Goal: Task Accomplishment & Management: Manage account settings

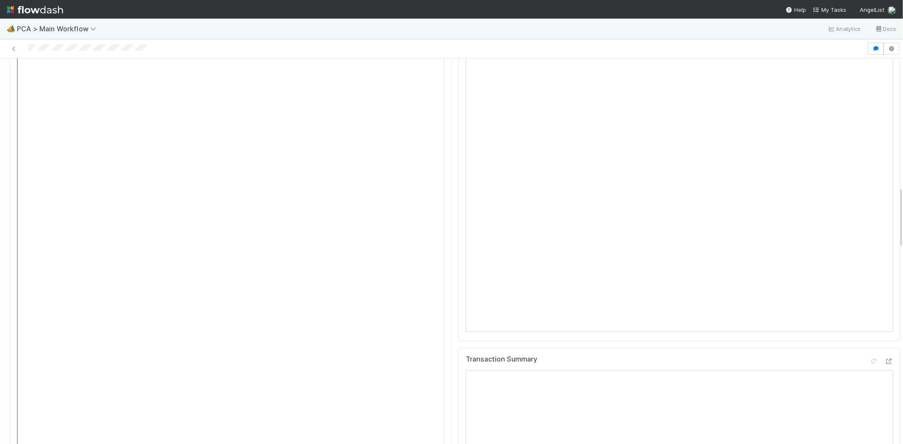
scroll to position [847, 0]
click at [125, 48] on div at bounding box center [433, 49] width 860 height 12
click at [64, 46] on div at bounding box center [433, 49] width 860 height 12
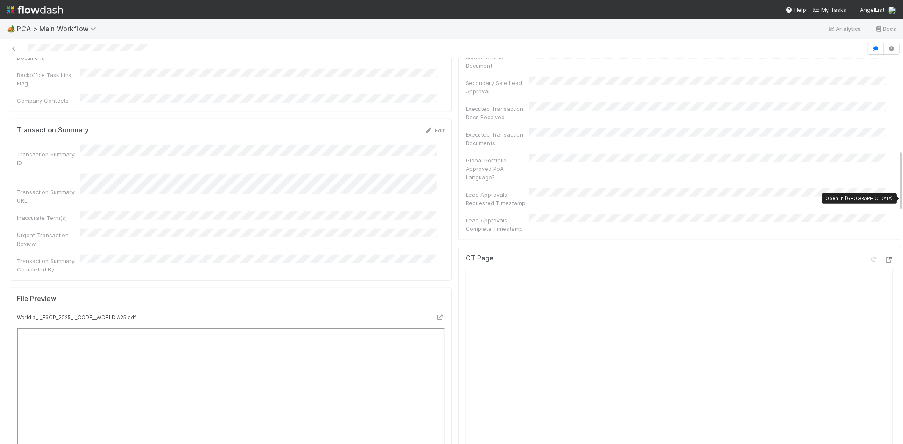
click at [885, 257] on icon at bounding box center [889, 260] width 8 height 6
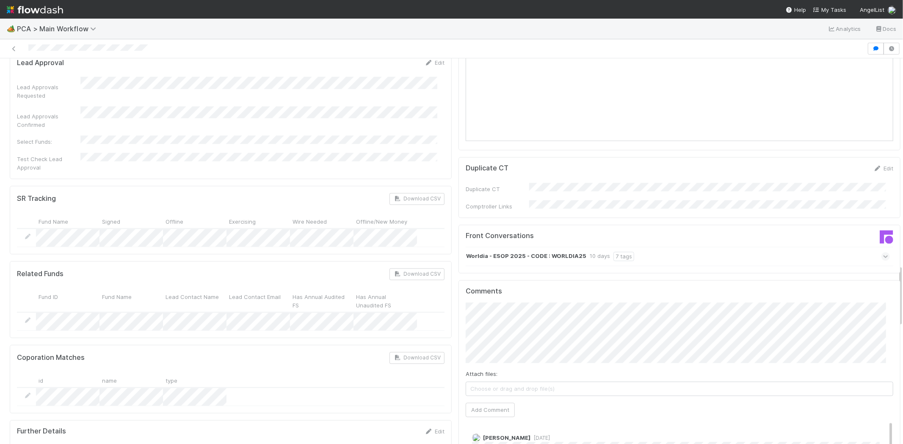
scroll to position [1270, 0]
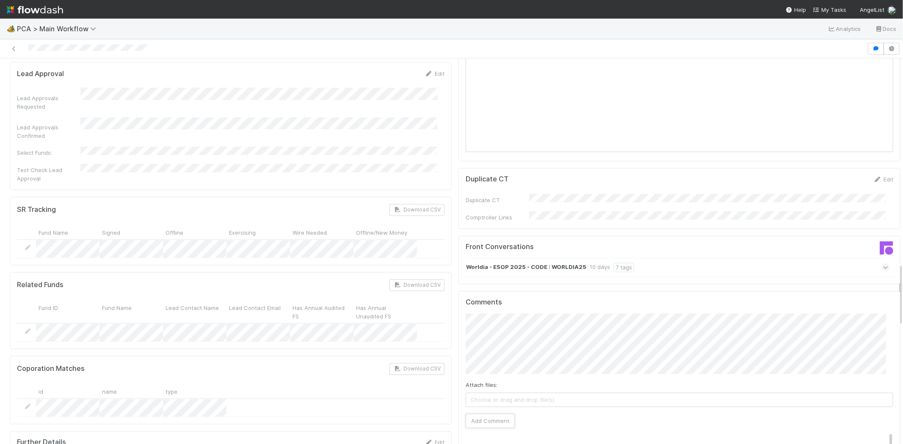
drag, startPoint x: 486, startPoint y: 356, endPoint x: 418, endPoint y: 343, distance: 69.2
click at [418, 343] on div "Parsing Accuracy (Finance Review) Edit Inaccurate Term(s) Inaccurate Transactio…" at bounding box center [454, 76] width 897 height 2526
click at [492, 414] on button "Add Comment" at bounding box center [490, 421] width 49 height 14
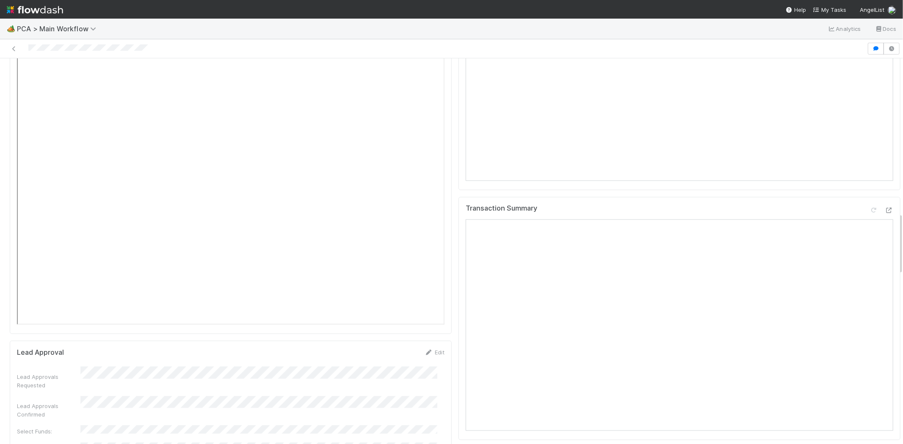
scroll to position [941, 0]
click at [839, 9] on span "My Tasks" at bounding box center [829, 9] width 33 height 7
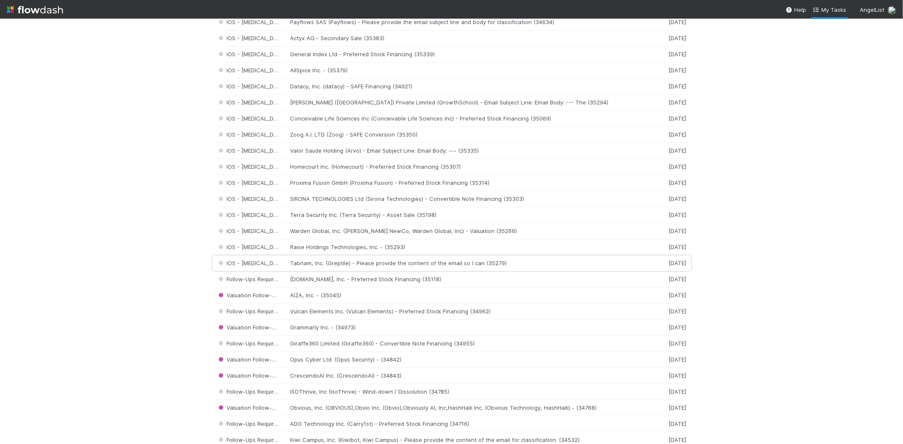
scroll to position [423, 0]
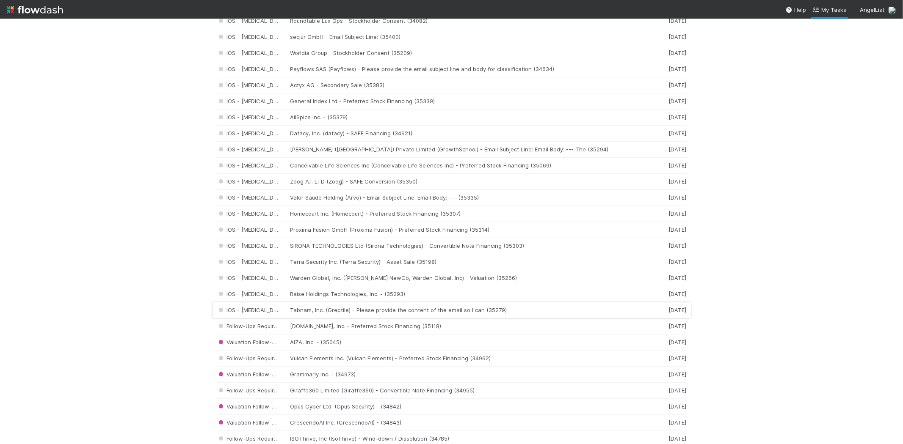
click at [312, 312] on div "IOS - ICU Tabnam, Inc. (Greptile) - Please provide the content of the email so …" at bounding box center [452, 311] width 470 height 16
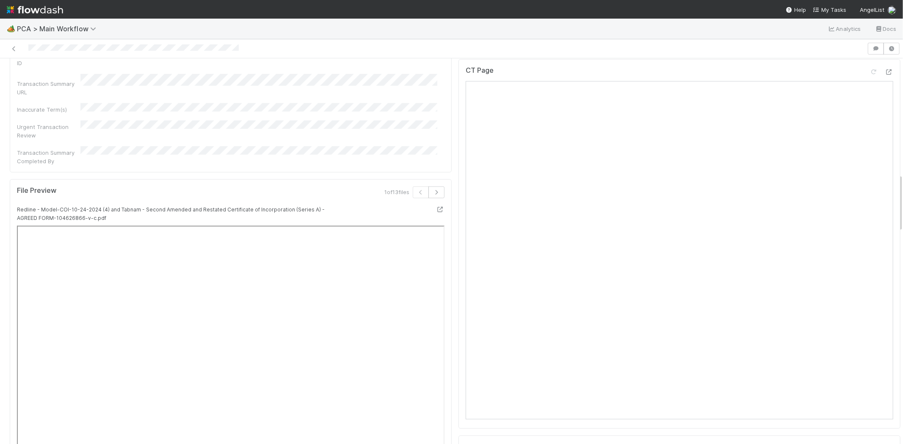
scroll to position [799, 0]
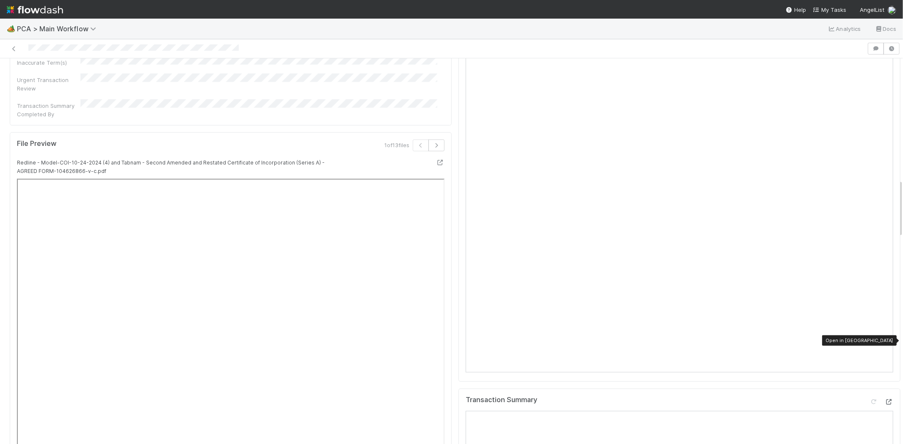
click at [885, 400] on icon at bounding box center [889, 403] width 8 height 6
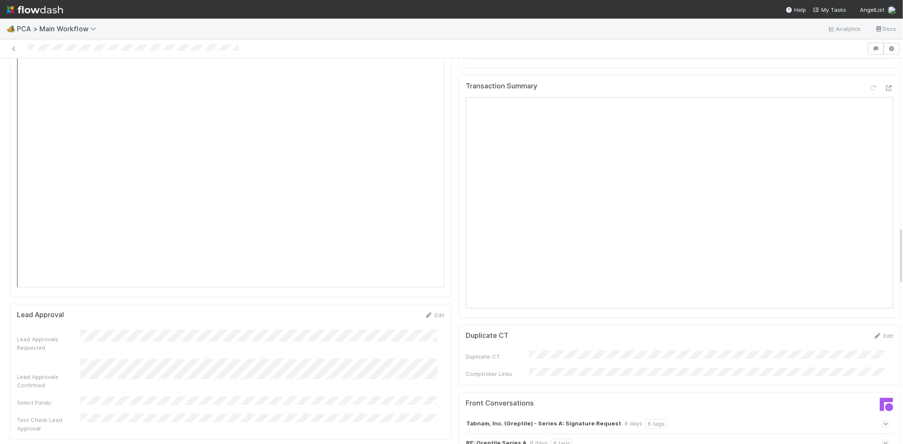
scroll to position [1128, 0]
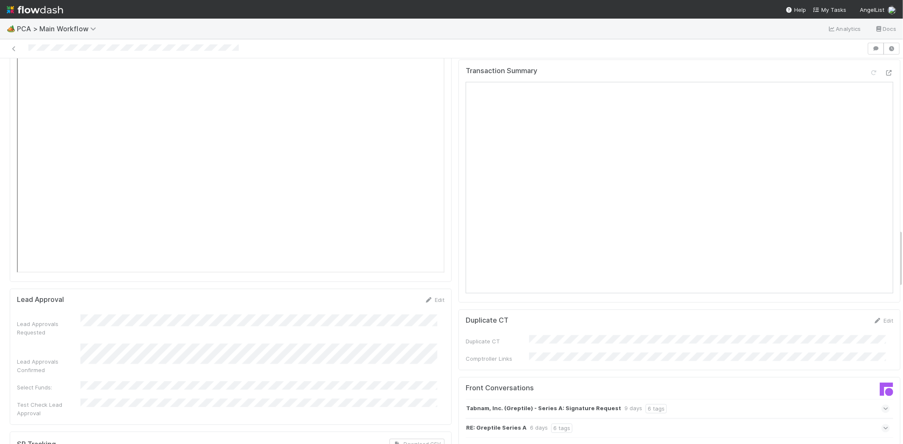
click at [883, 425] on icon at bounding box center [886, 429] width 6 height 8
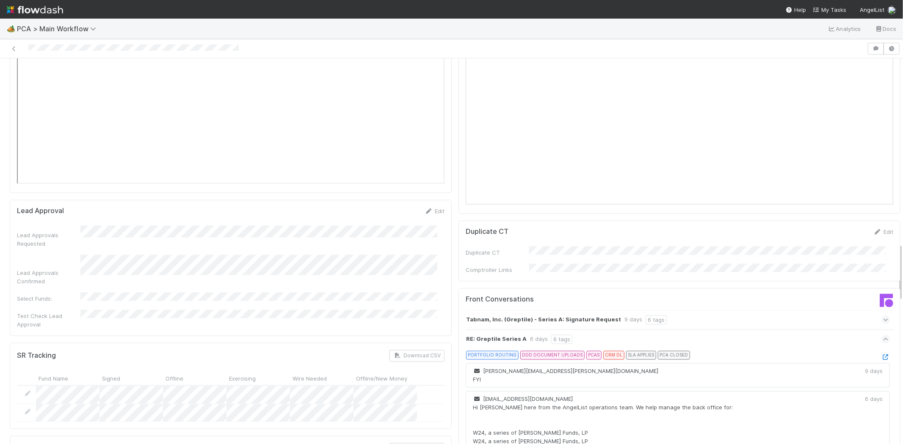
scroll to position [1222, 0]
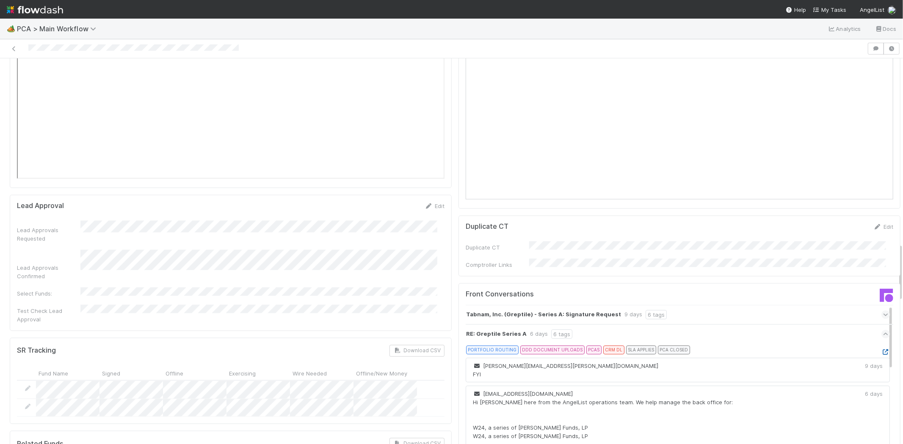
click at [881, 350] on icon at bounding box center [885, 353] width 8 height 6
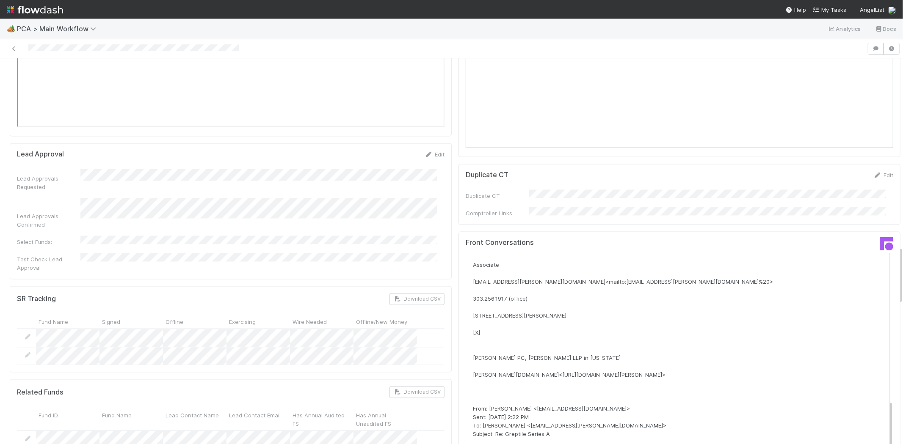
scroll to position [1505, 0]
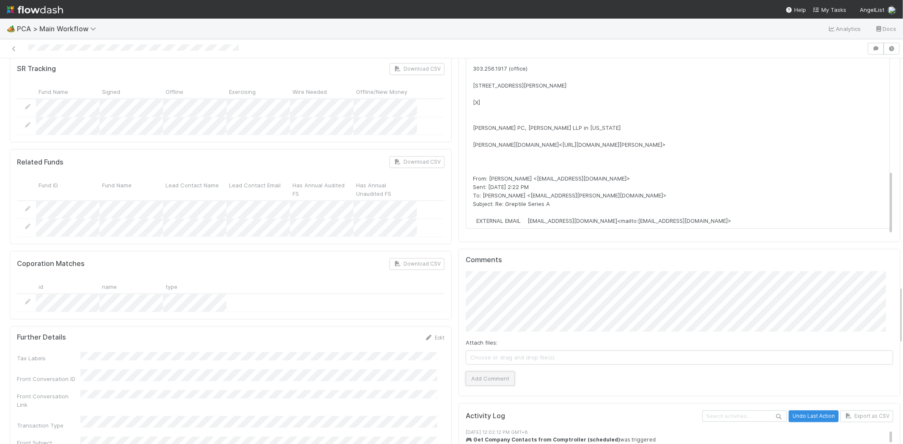
click at [491, 372] on button "Add Comment" at bounding box center [490, 379] width 49 height 14
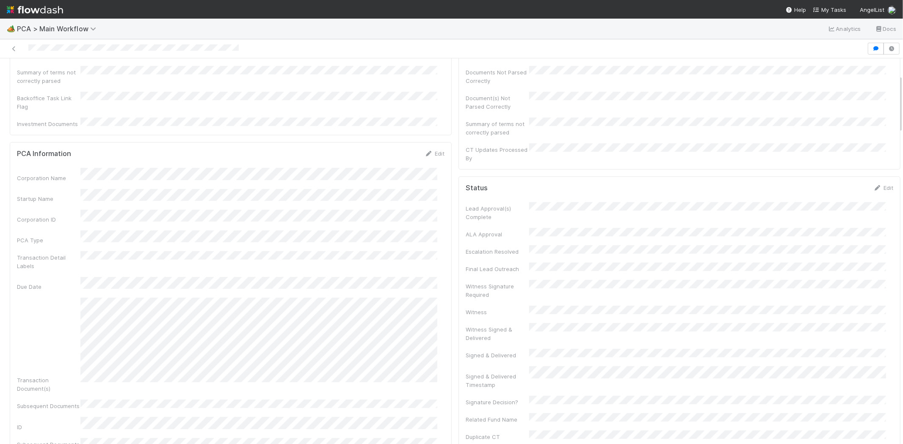
scroll to position [0, 0]
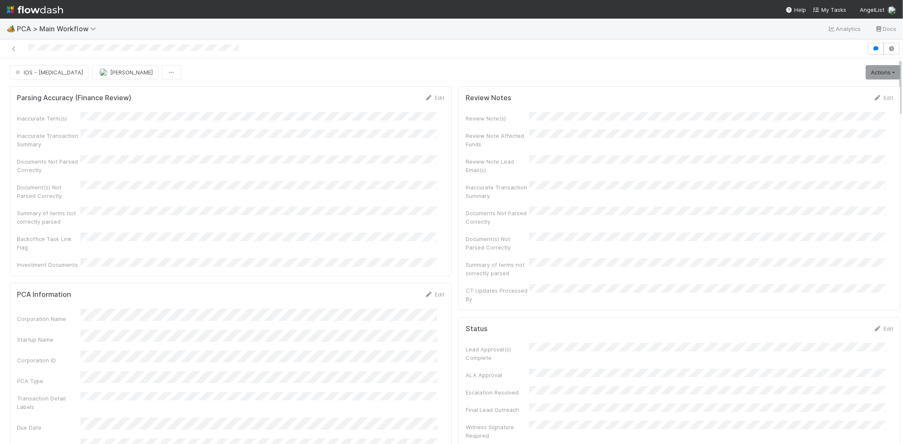
click at [62, 47] on div at bounding box center [433, 49] width 860 height 12
copy icon
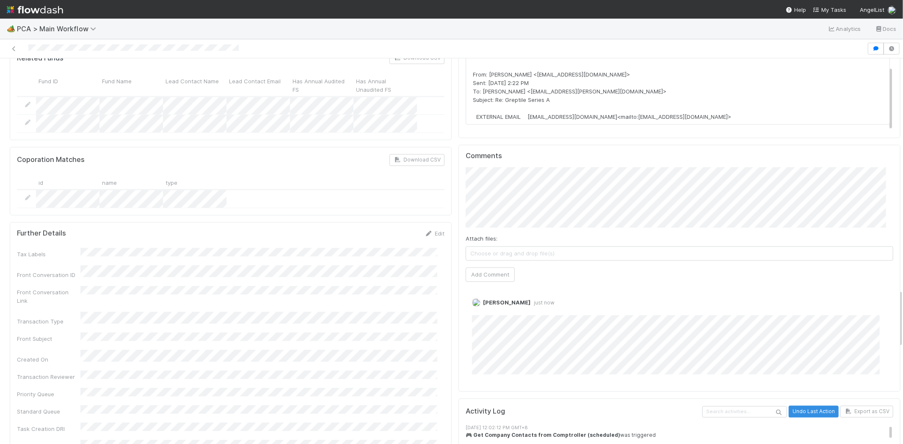
scroll to position [1693, 0]
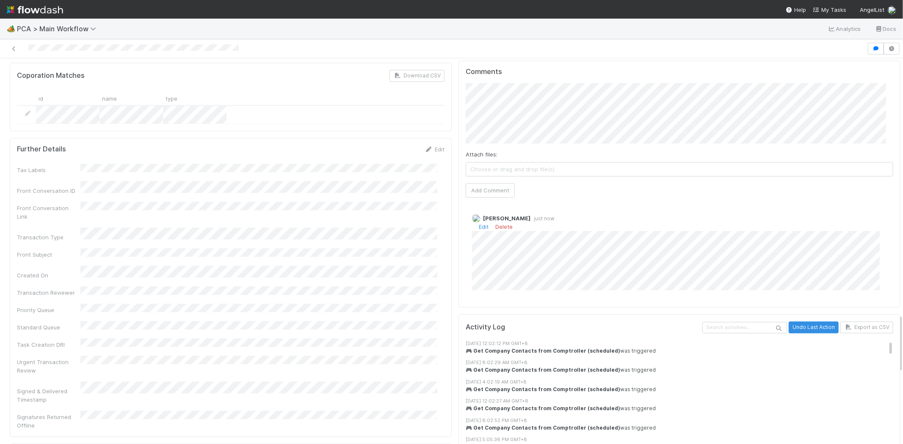
drag, startPoint x: 609, startPoint y: 144, endPoint x: 614, endPoint y: 146, distance: 5.8
click at [609, 208] on div "Michael Capilitan just now Edit Delete" at bounding box center [683, 249] width 434 height 83
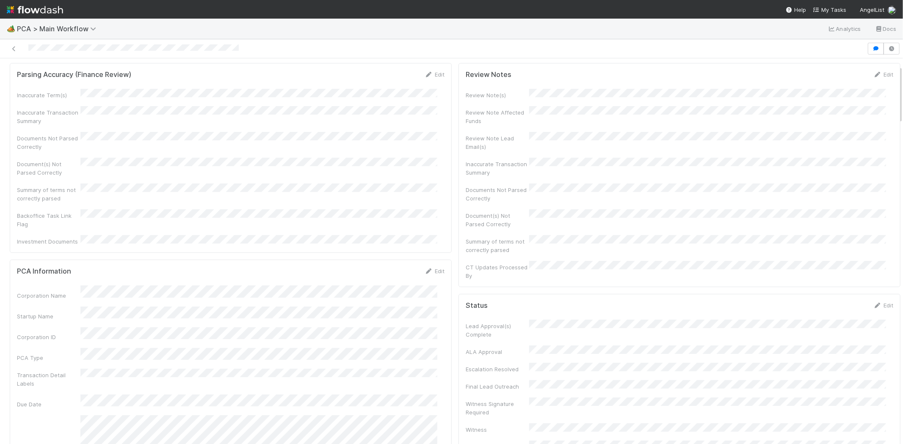
scroll to position [0, 0]
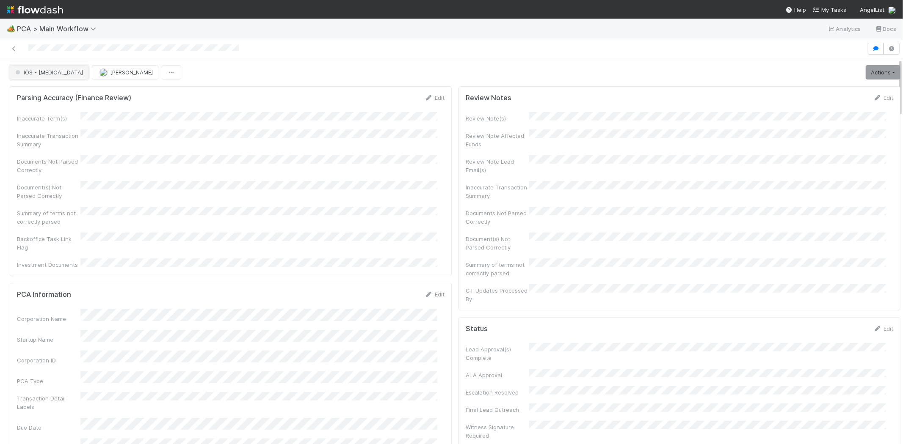
click at [37, 73] on span "IOS - ICU" at bounding box center [48, 72] width 69 height 7
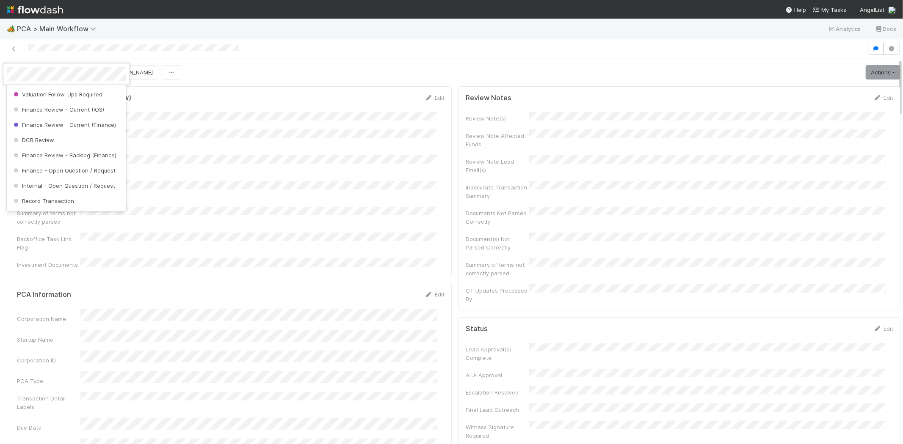
scroll to position [418, 0]
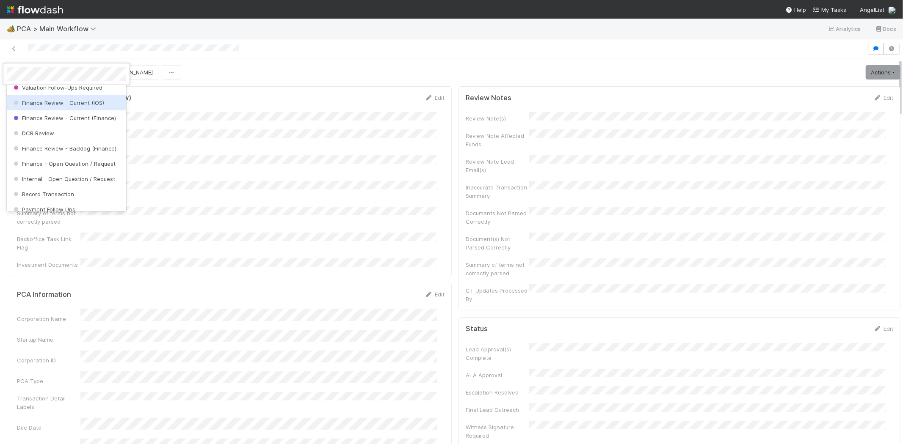
click at [69, 106] on span "Finance Review - Current (IOS)" at bounding box center [58, 102] width 92 height 7
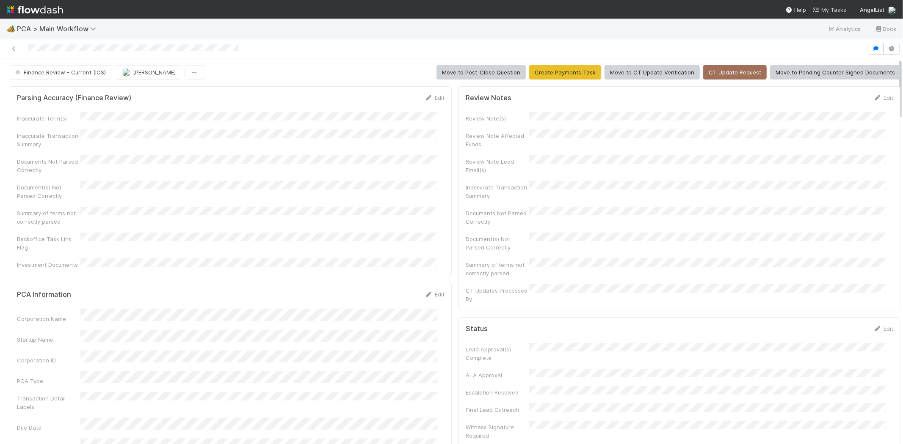
click at [834, 11] on span "My Tasks" at bounding box center [829, 9] width 33 height 7
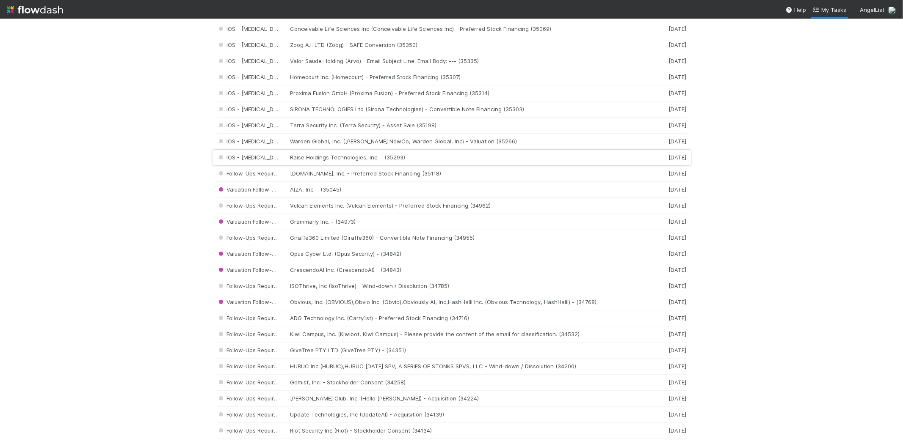
scroll to position [564, 0]
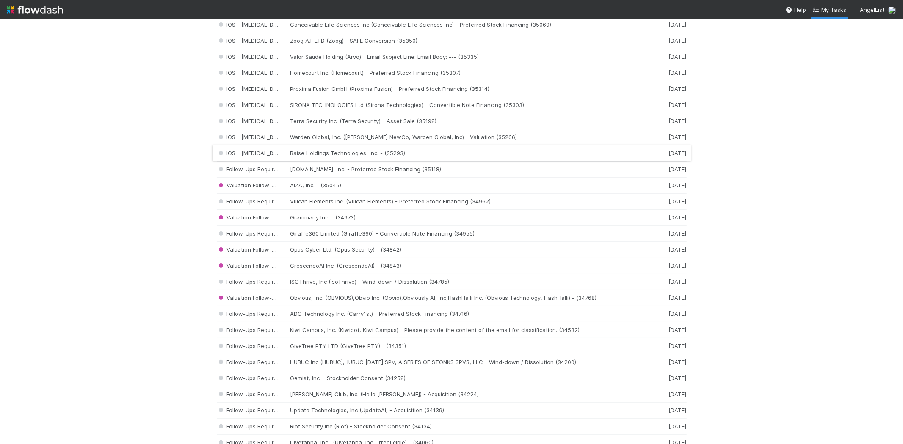
click at [355, 152] on div "IOS - ICU Raise Holdings Technologies, Inc. - (35293) 5 days ago" at bounding box center [452, 154] width 470 height 16
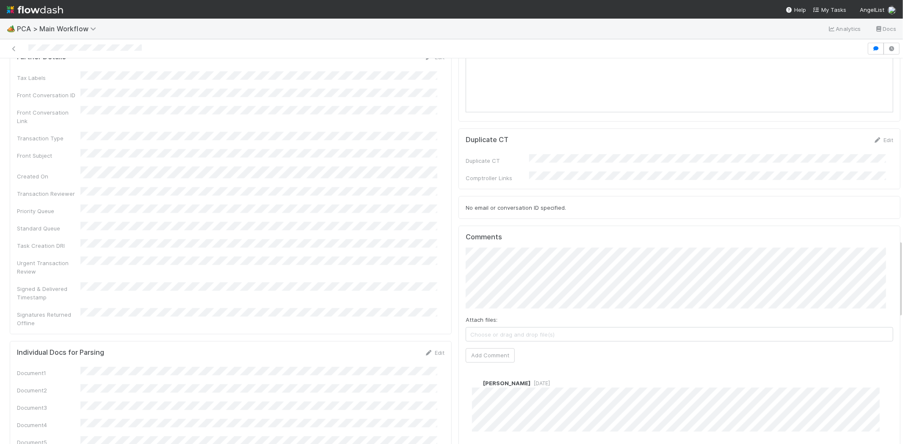
scroll to position [1128, 0]
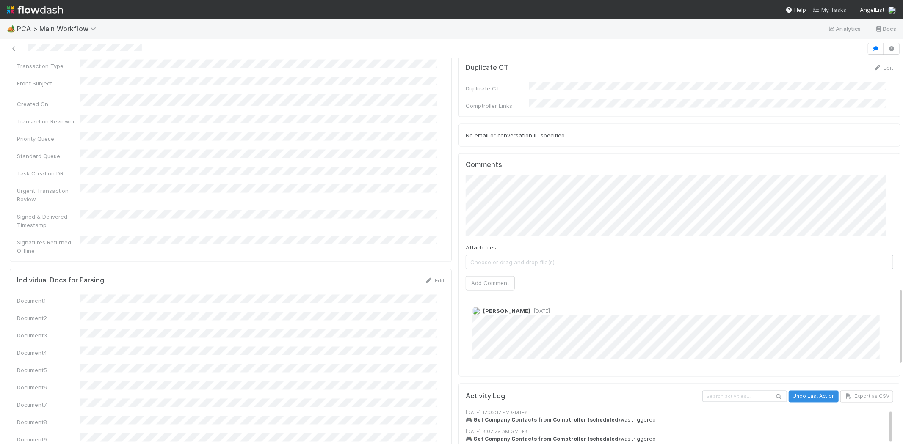
click at [837, 6] on link "My Tasks" at bounding box center [829, 10] width 33 height 8
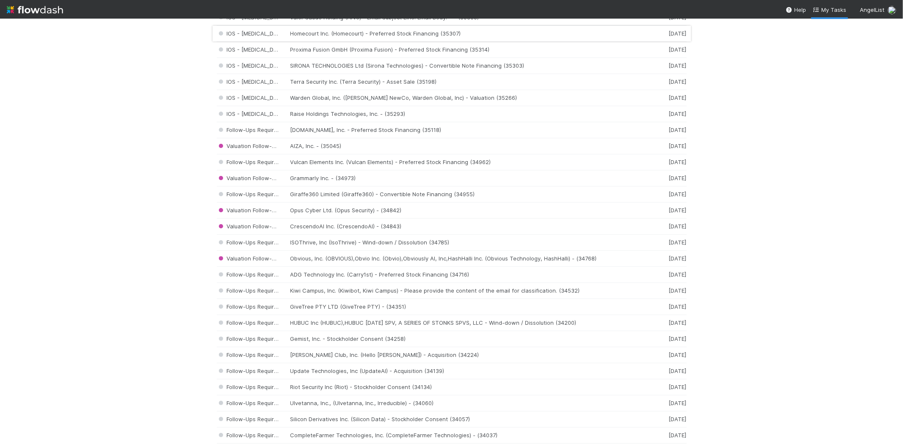
scroll to position [517, 0]
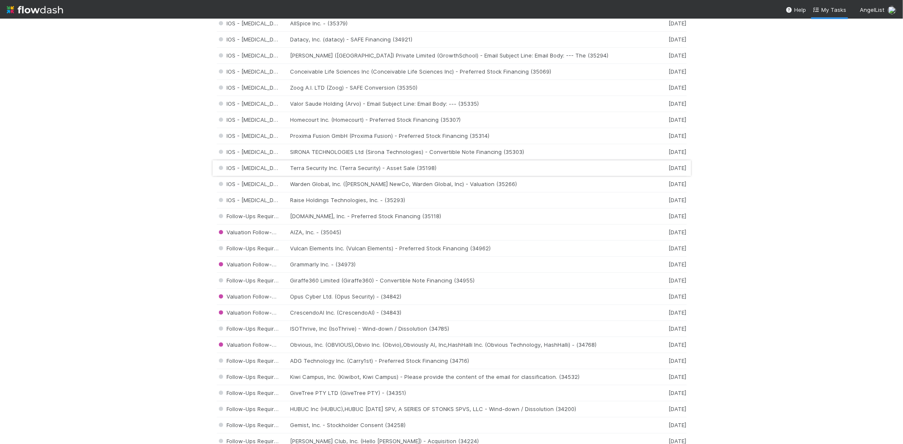
click at [334, 169] on div "IOS - ICU Terra Security Inc. (Terra Security) - Asset Sale (35198) 5 days ago" at bounding box center [452, 168] width 470 height 16
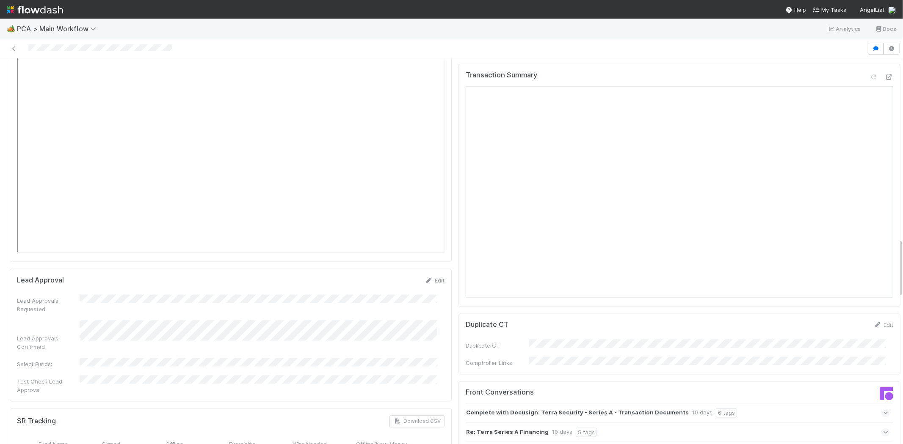
scroll to position [1175, 0]
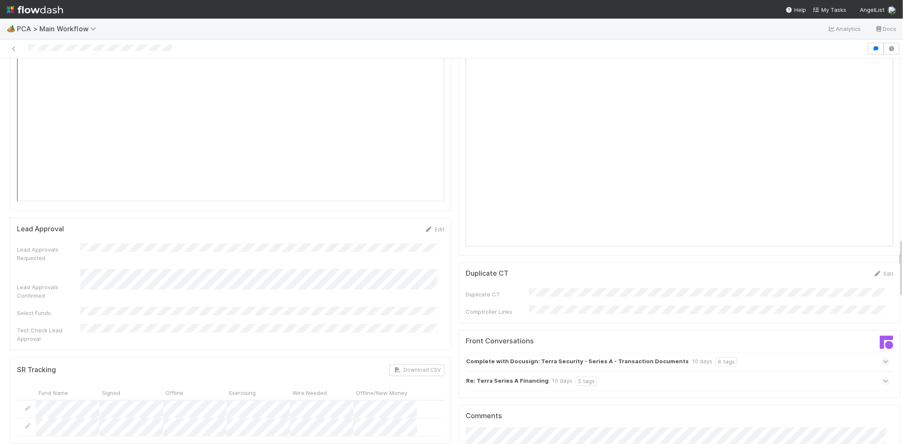
click at [883, 378] on icon at bounding box center [886, 382] width 6 height 8
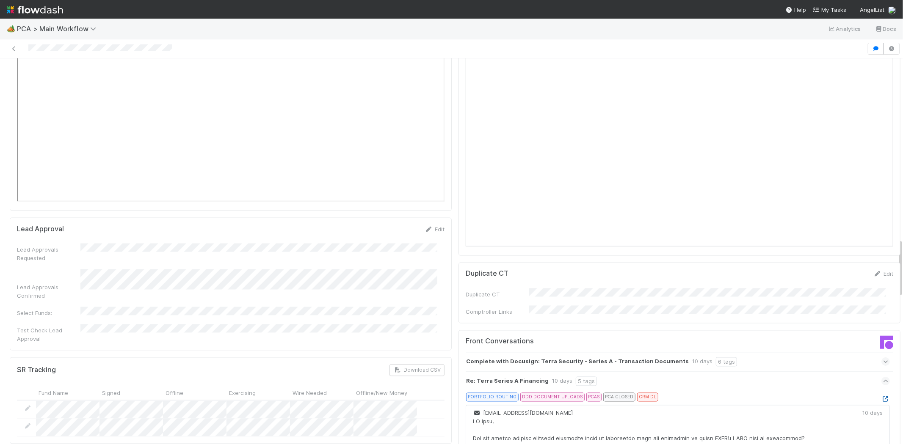
click at [881, 397] on icon at bounding box center [885, 400] width 8 height 6
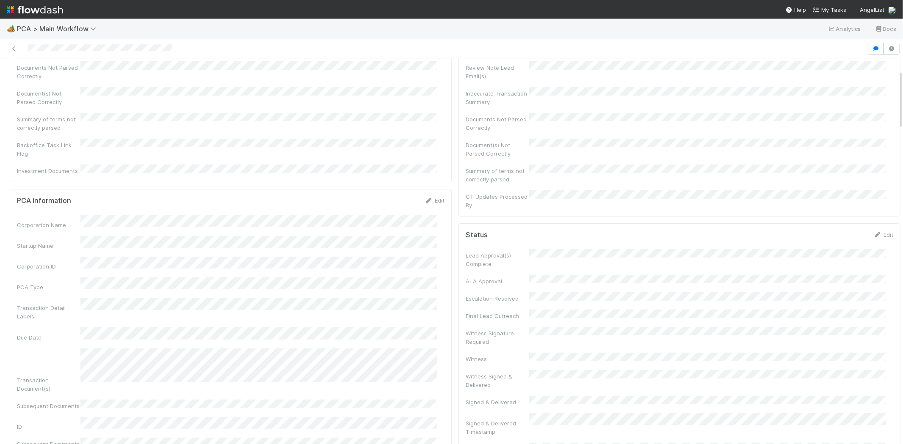
scroll to position [0, 0]
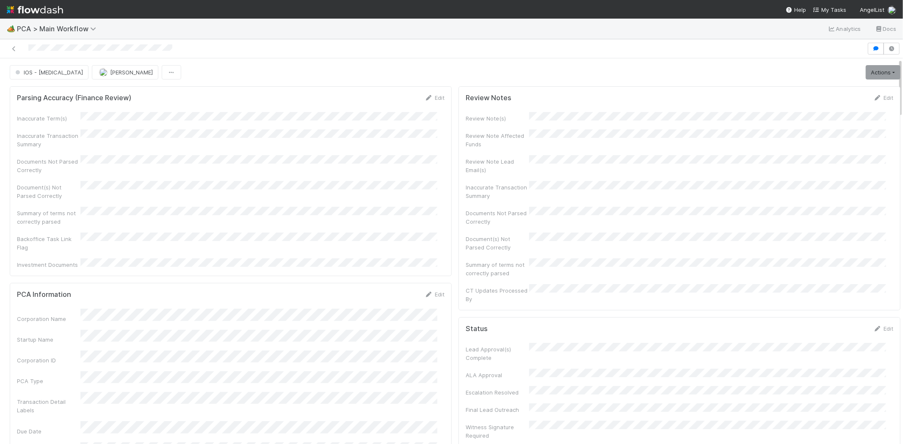
click at [22, 47] on div at bounding box center [433, 49] width 860 height 12
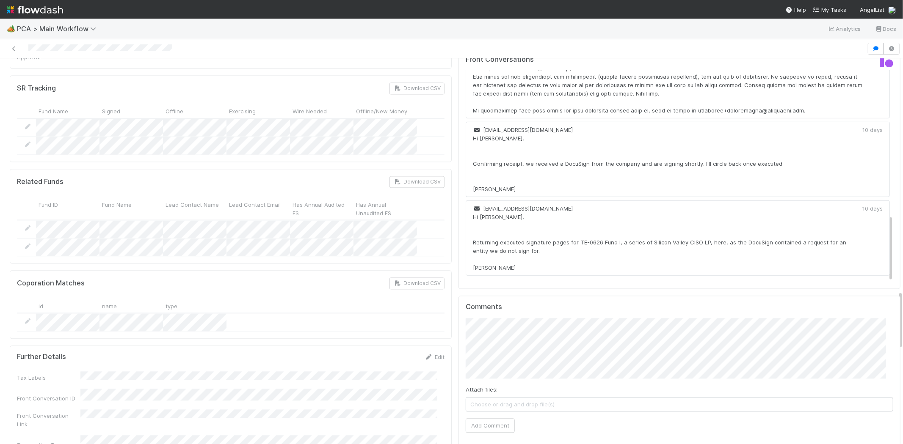
scroll to position [1646, 0]
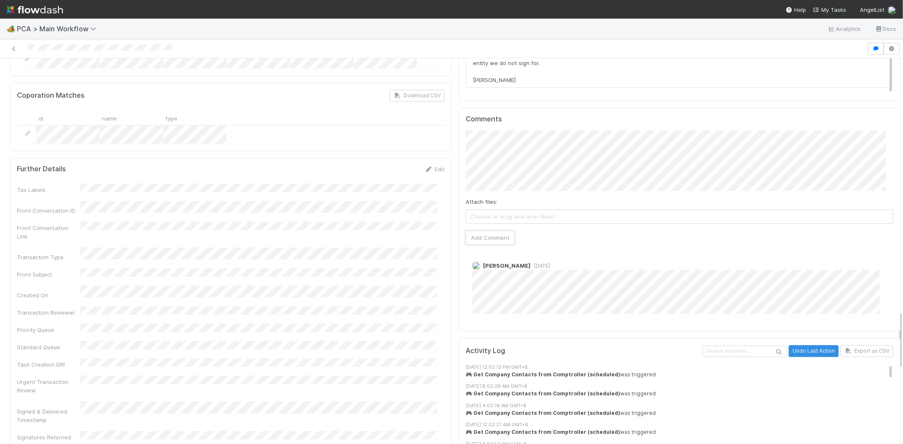
drag, startPoint x: 472, startPoint y: 174, endPoint x: 443, endPoint y: 185, distance: 31.1
click at [493, 231] on button "Add Comment" at bounding box center [490, 238] width 49 height 14
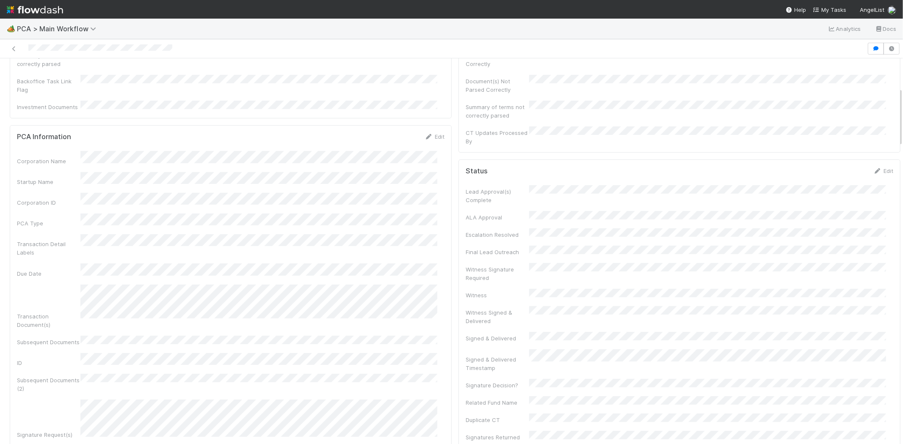
scroll to position [0, 0]
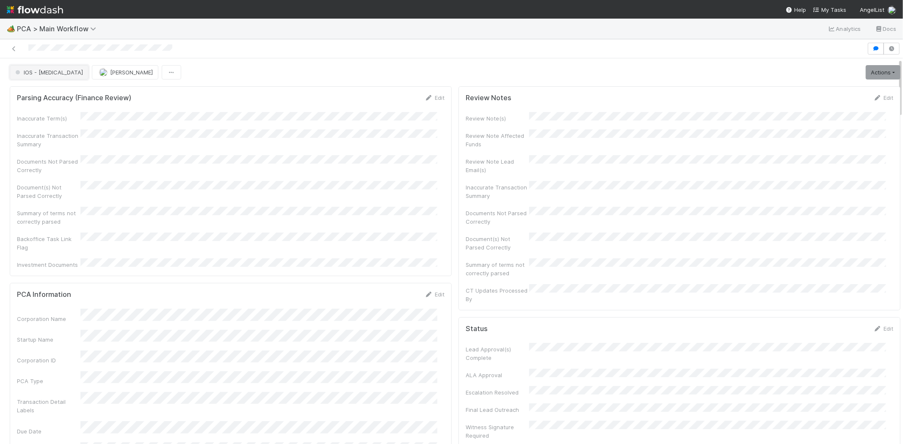
click at [30, 72] on span "IOS - ICU" at bounding box center [48, 72] width 69 height 7
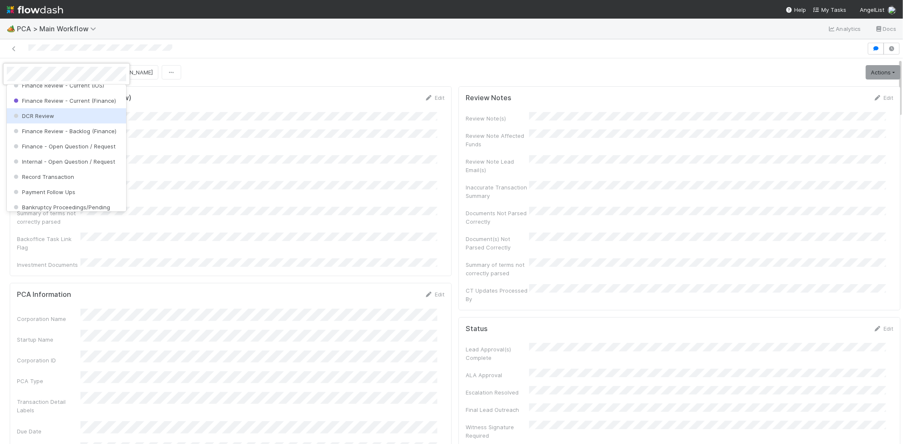
scroll to position [425, 0]
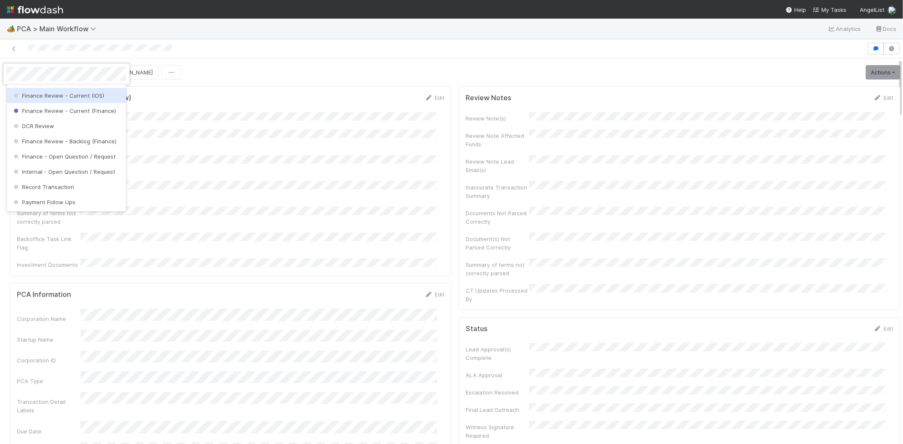
click at [83, 99] on span "Finance Review - Current (IOS)" at bounding box center [58, 95] width 92 height 7
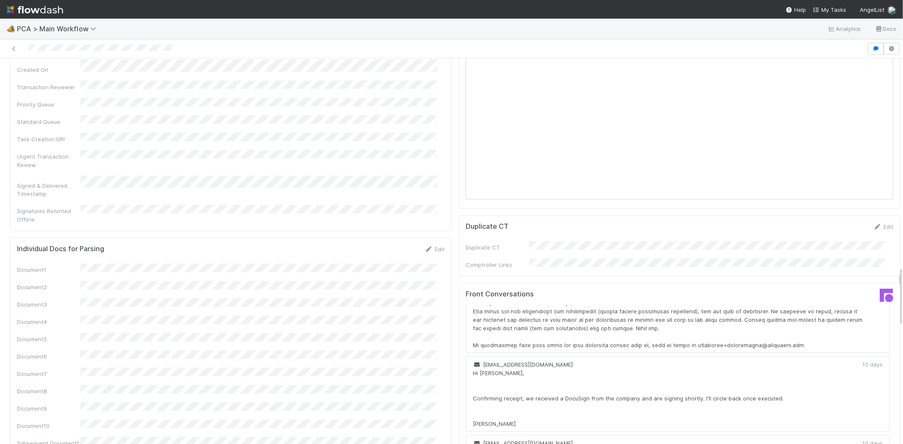
scroll to position [1552, 0]
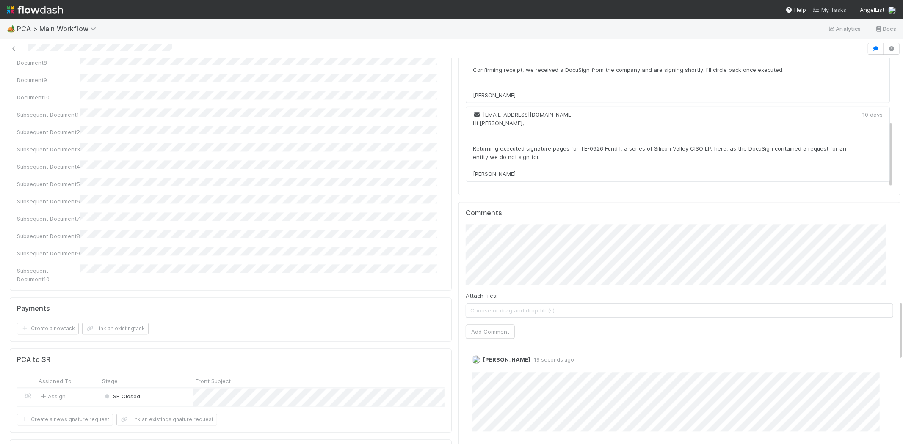
click at [828, 7] on span "My Tasks" at bounding box center [829, 9] width 33 height 7
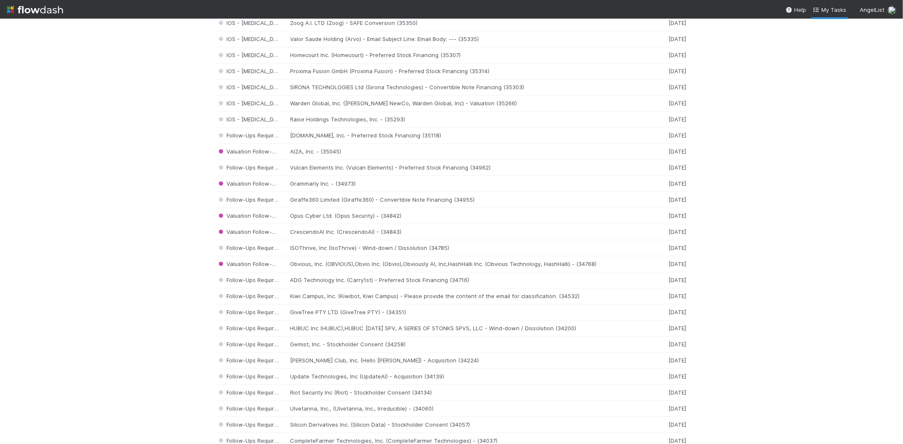
scroll to position [517, 0]
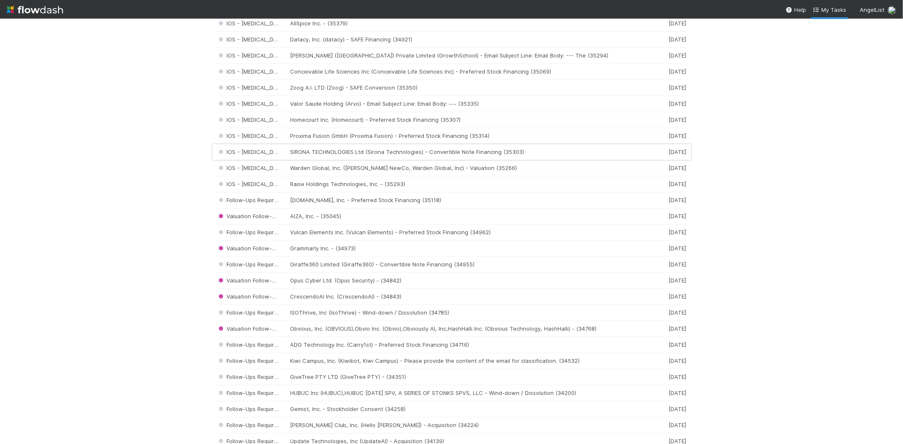
click at [311, 153] on div "IOS - ICU SIRONA TECHNOLOGIES Ltd (Sirona Technologies) - Convertible Note Fina…" at bounding box center [452, 152] width 470 height 16
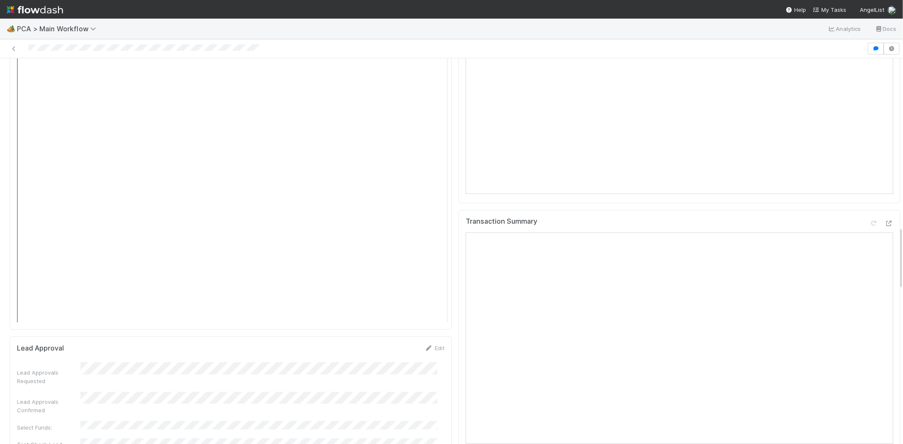
scroll to position [1034, 0]
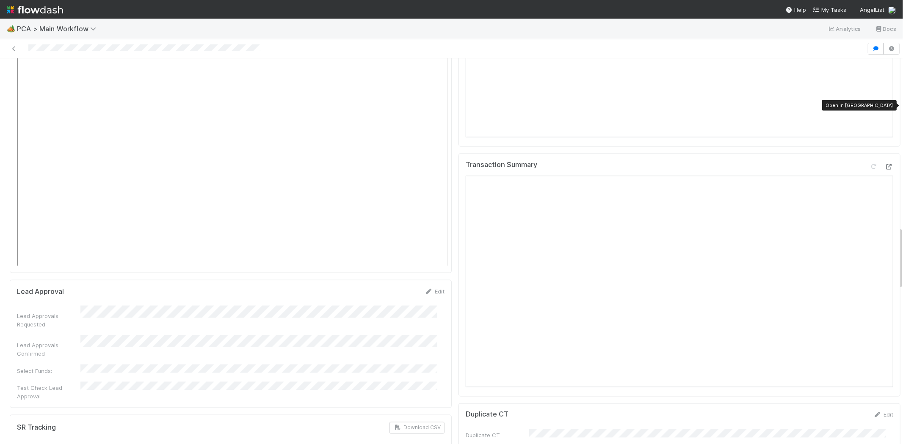
click at [885, 164] on icon at bounding box center [889, 167] width 8 height 6
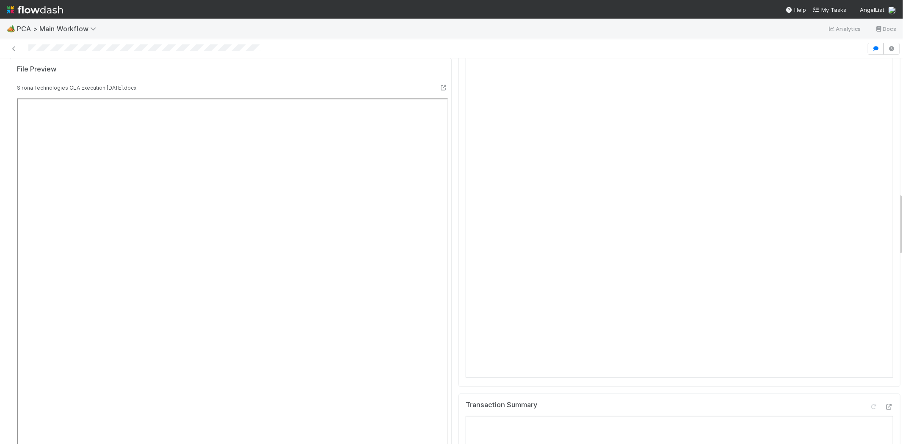
scroll to position [847, 0]
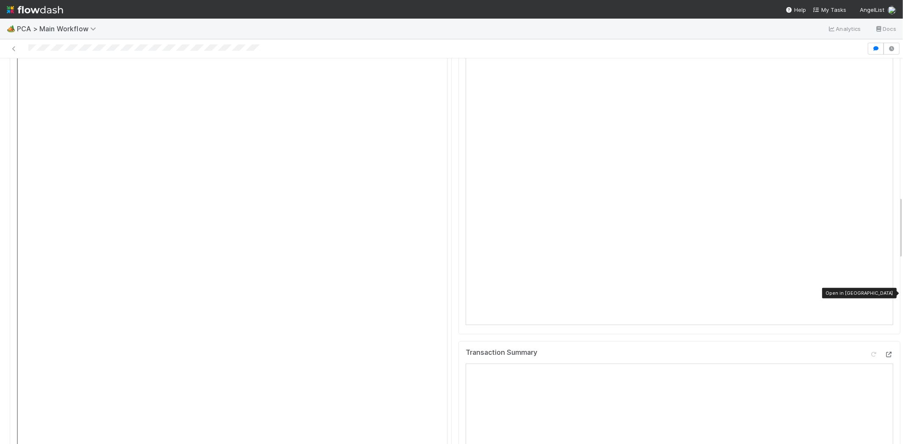
click at [885, 352] on icon at bounding box center [889, 355] width 8 height 6
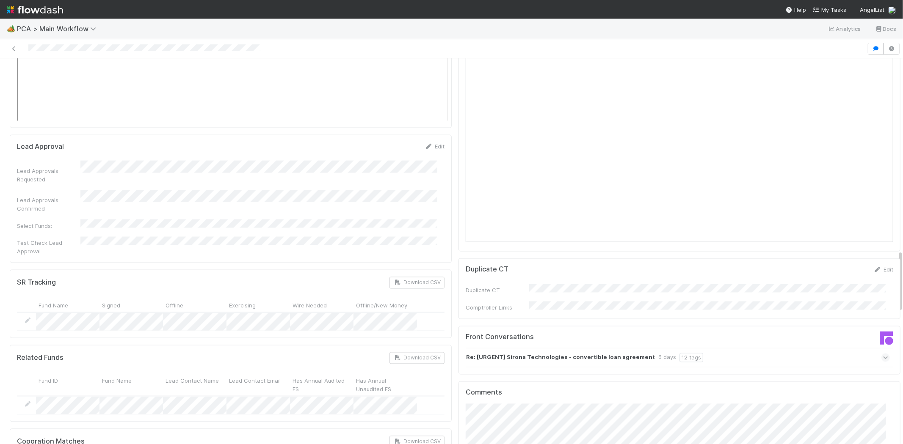
scroll to position [1175, 0]
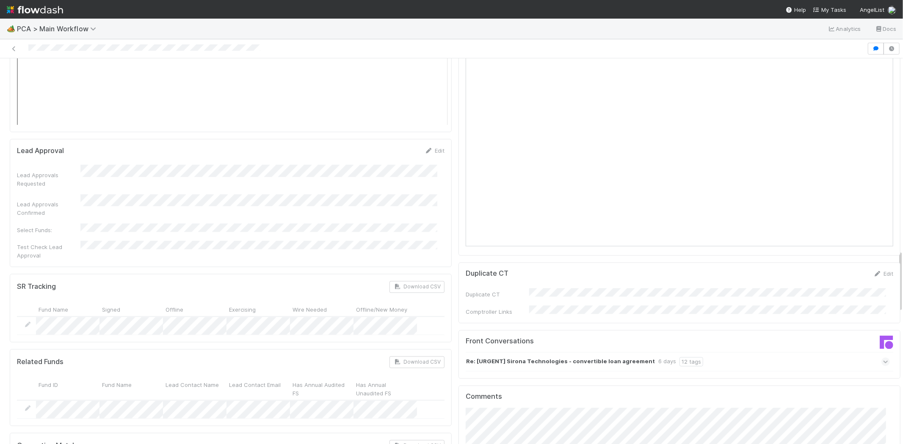
click at [102, 47] on div at bounding box center [433, 49] width 860 height 12
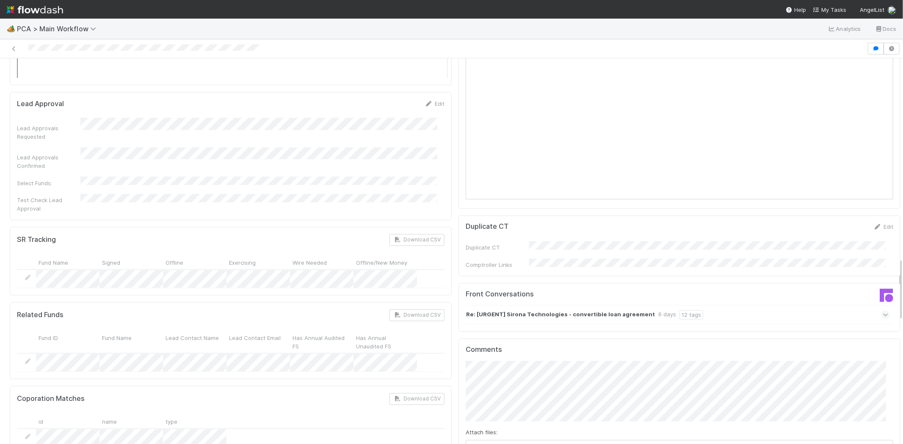
scroll to position [1270, 0]
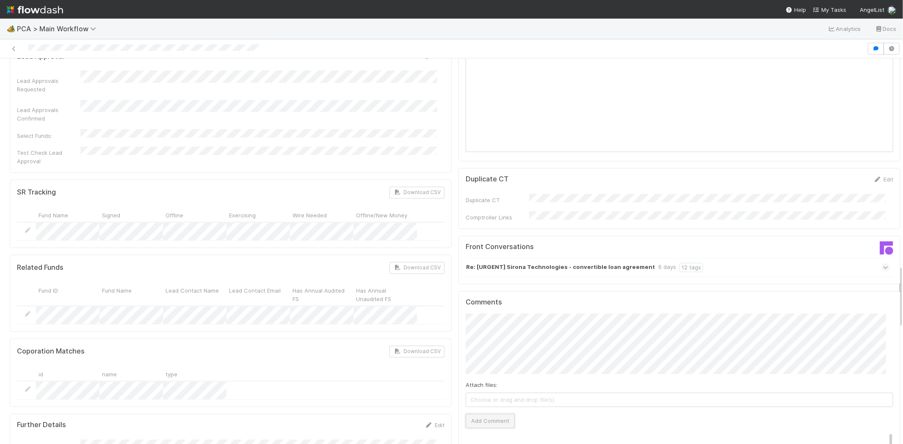
click at [486, 414] on button "Add Comment" at bounding box center [490, 421] width 49 height 14
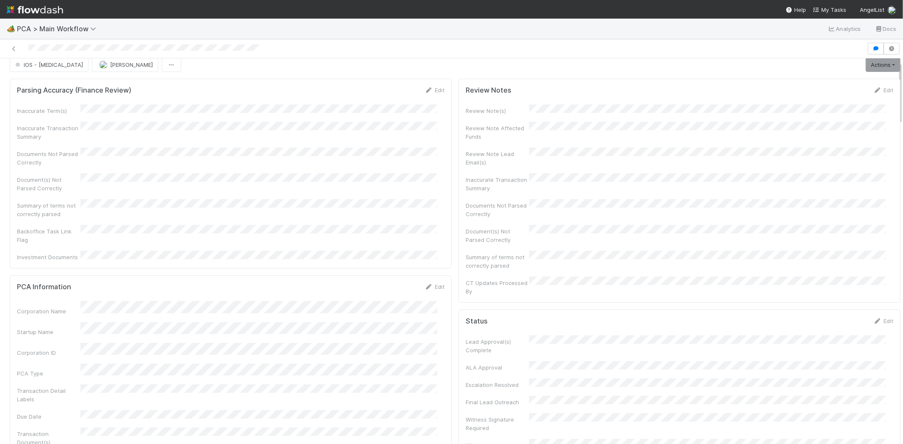
scroll to position [0, 0]
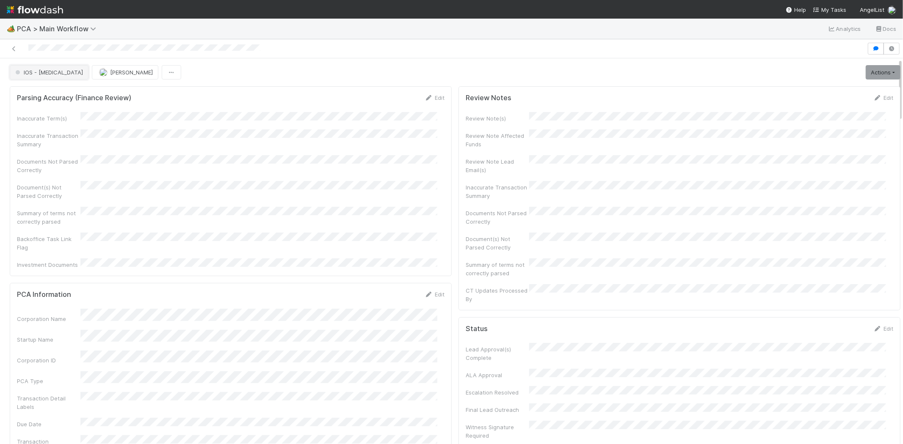
click at [39, 75] on button "IOS - ICU" at bounding box center [49, 72] width 79 height 14
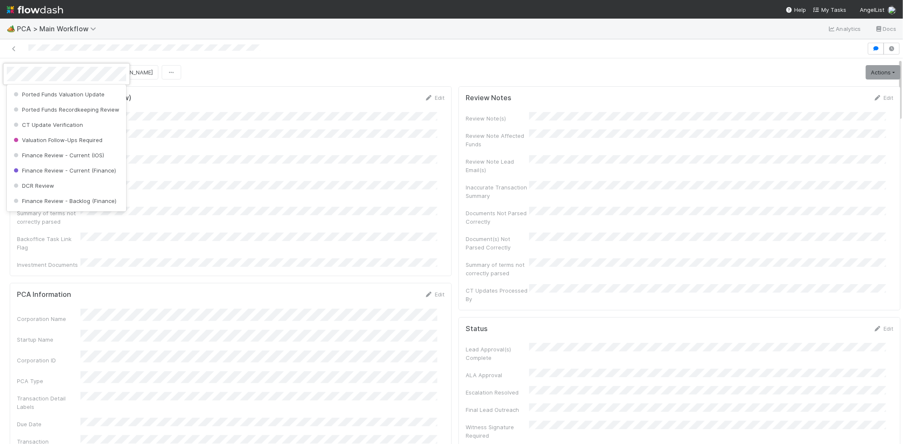
scroll to position [372, 0]
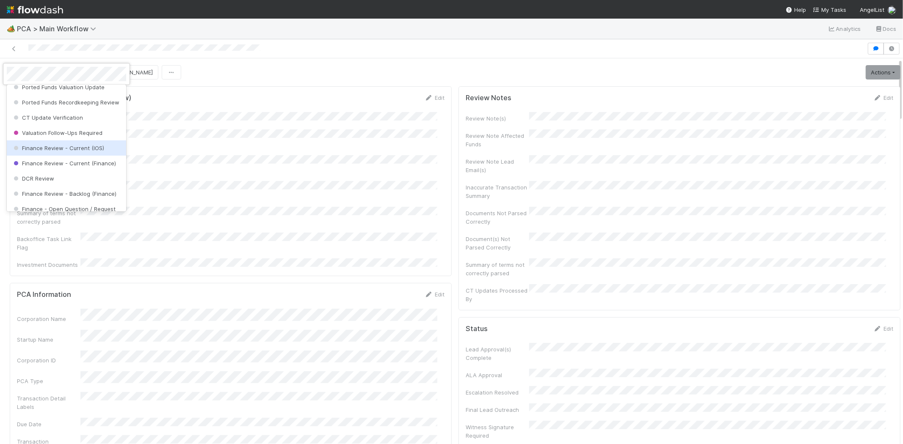
click at [89, 152] on div "Finance Review - Current (IOS)" at bounding box center [66, 148] width 119 height 15
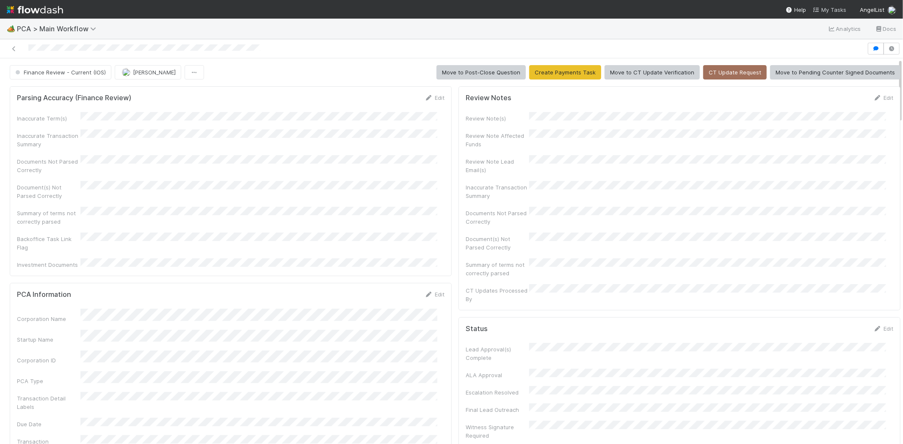
click at [833, 6] on link "My Tasks" at bounding box center [829, 10] width 33 height 8
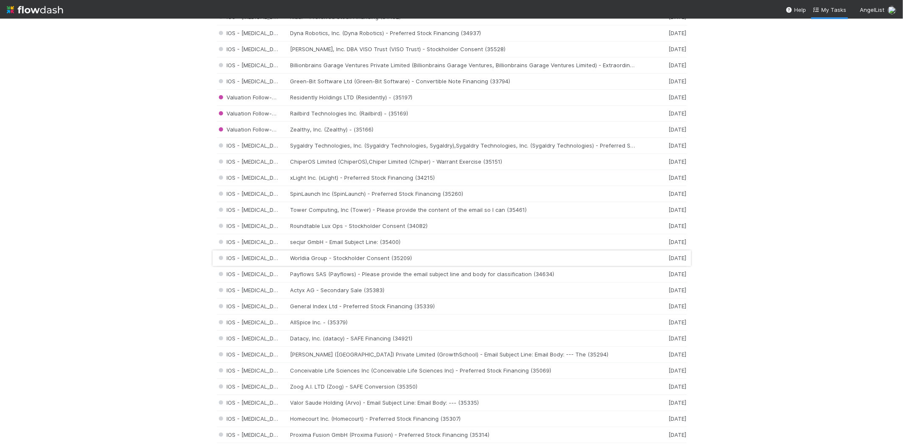
scroll to position [376, 0]
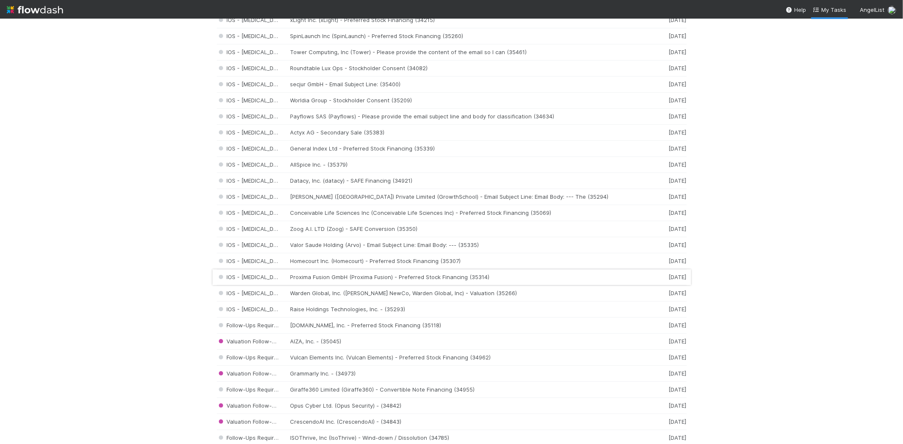
click at [339, 281] on div "IOS - ICU Proxima Fusion GmbH (Proxima Fusion) - Preferred Stock Financing (353…" at bounding box center [452, 278] width 470 height 16
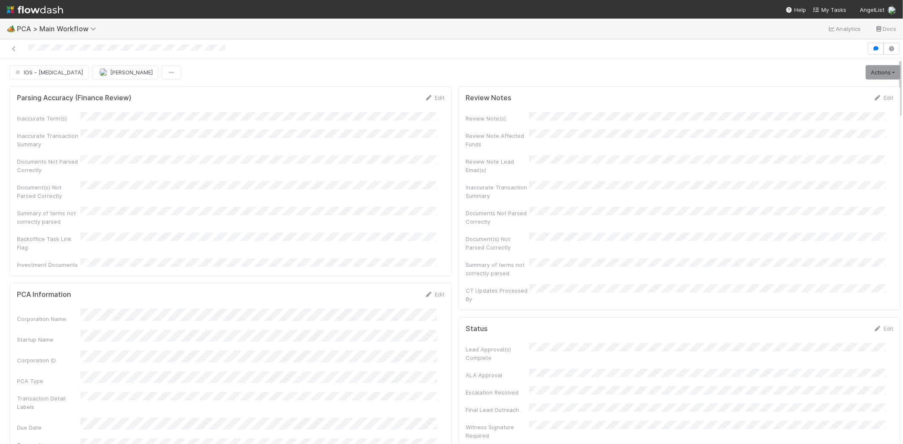
click at [286, 219] on div "Inaccurate Term(s) Inaccurate Transaction Summary Documents Not Parsed Correctl…" at bounding box center [231, 190] width 428 height 157
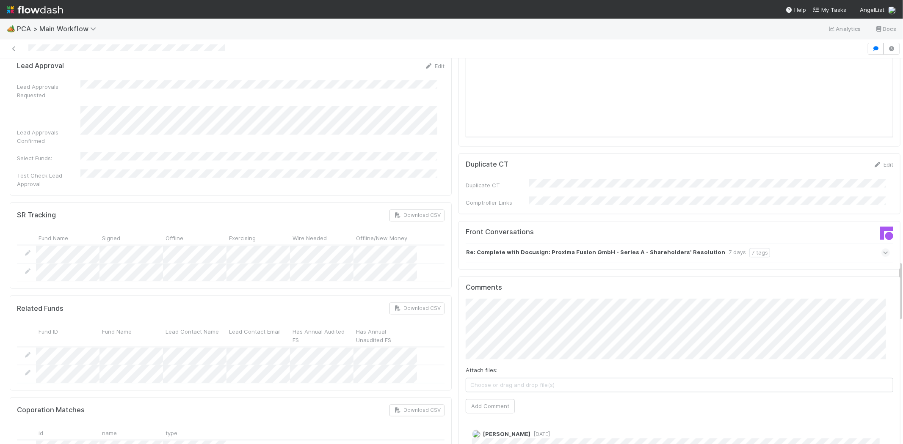
scroll to position [1270, 0]
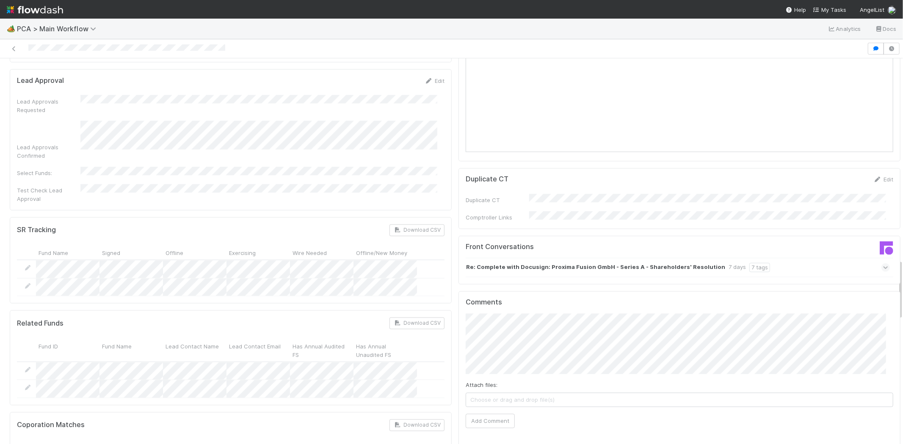
click at [455, 269] on div "Review Notes Edit Review Note(s) Review Note Affected Funds Review Note Lead Em…" at bounding box center [679, 104] width 449 height 2582
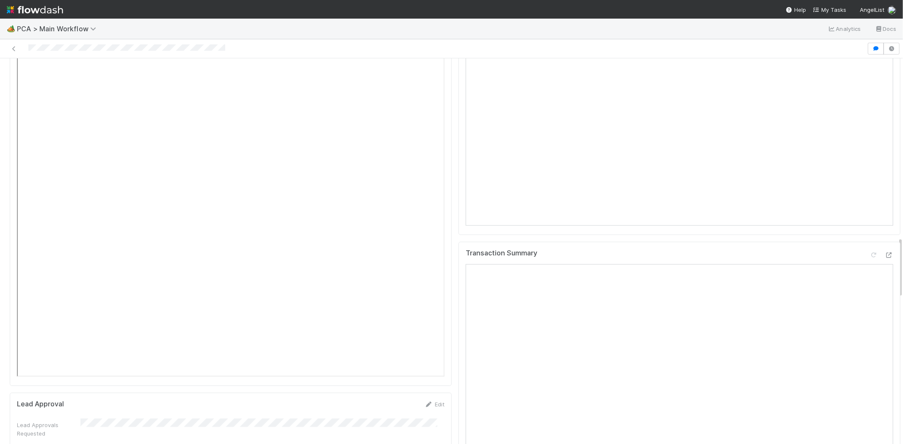
scroll to position [894, 0]
click at [885, 303] on div at bounding box center [889, 307] width 8 height 8
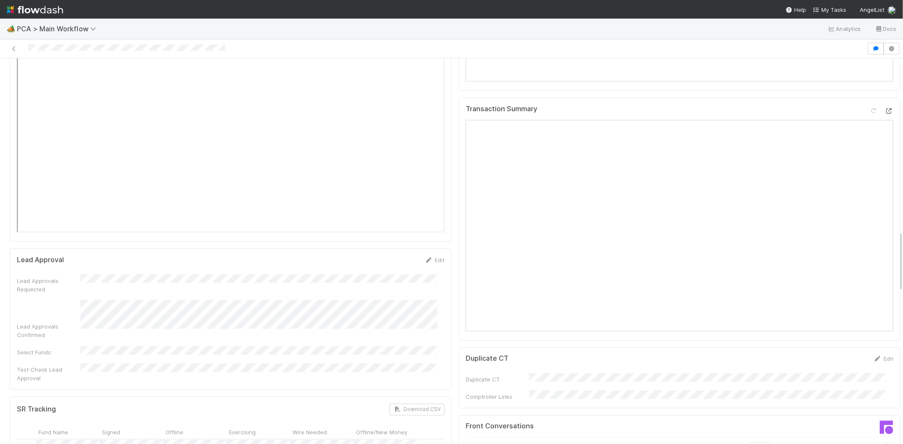
scroll to position [1175, 0]
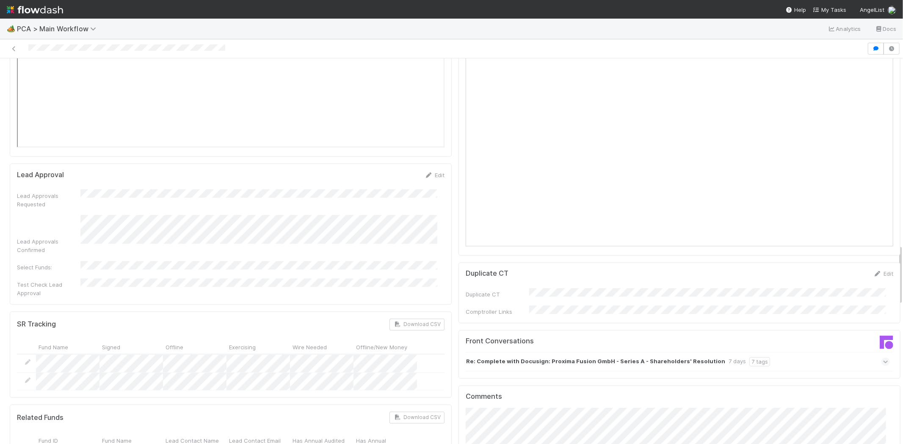
click at [883, 358] on icon at bounding box center [886, 362] width 6 height 8
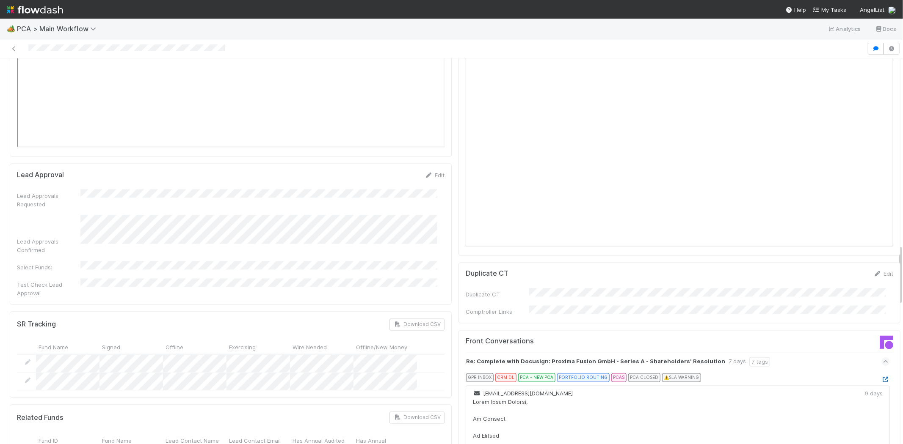
click at [881, 378] on icon at bounding box center [885, 381] width 8 height 6
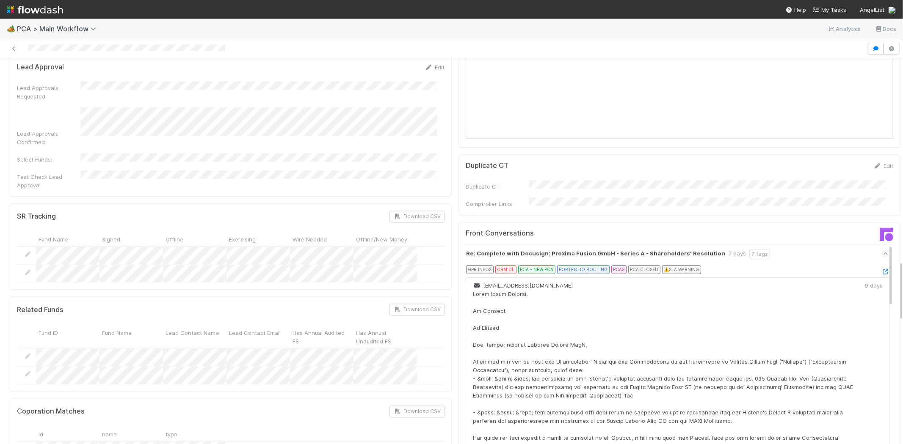
scroll to position [1270, 0]
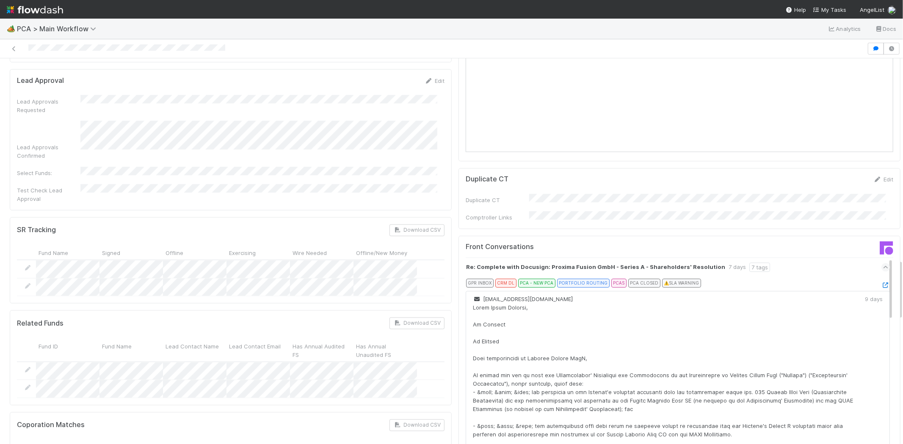
drag, startPoint x: 22, startPoint y: 45, endPoint x: 86, endPoint y: 52, distance: 65.2
click at [86, 52] on div at bounding box center [433, 49] width 860 height 12
click at [832, 9] on span "My Tasks" at bounding box center [829, 9] width 33 height 7
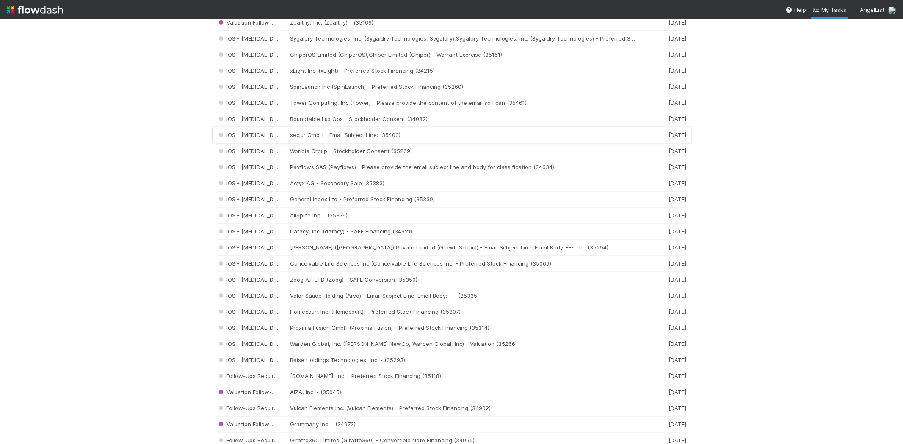
scroll to position [423, 0]
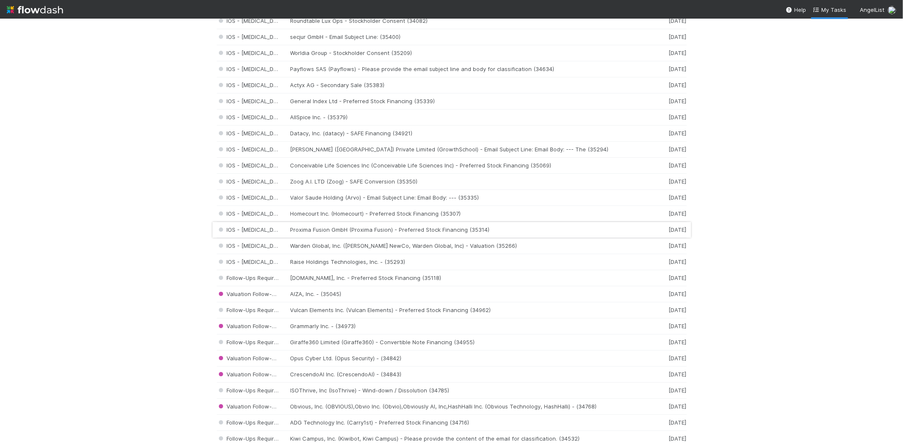
click at [317, 231] on div "IOS - ICU Proxima Fusion GmbH (Proxima Fusion) - Preferred Stock Financing (353…" at bounding box center [452, 230] width 470 height 16
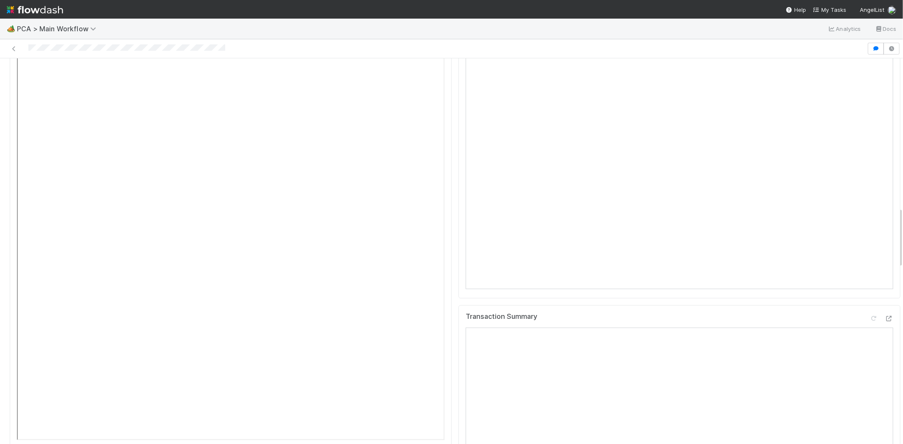
scroll to position [941, 0]
click at [885, 258] on icon at bounding box center [889, 261] width 8 height 6
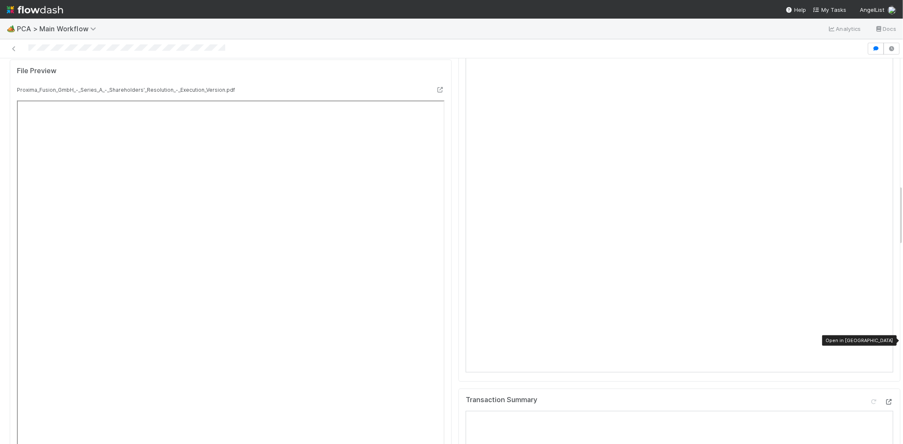
click at [885, 400] on icon at bounding box center [889, 403] width 8 height 6
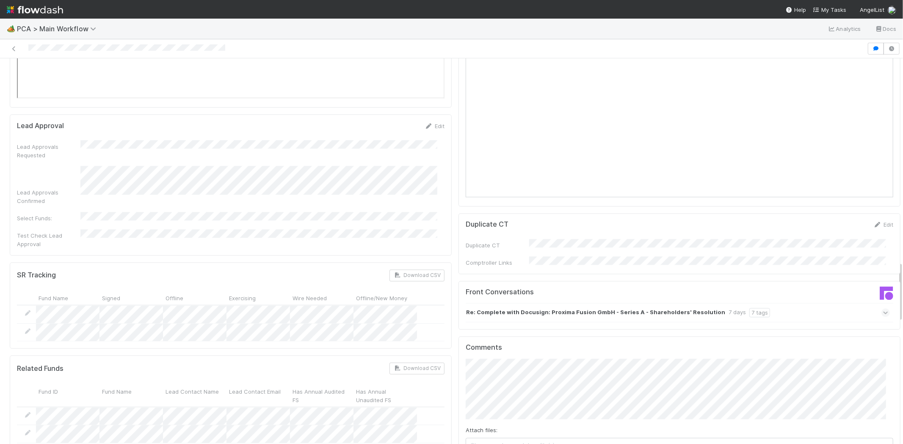
scroll to position [1300, 0]
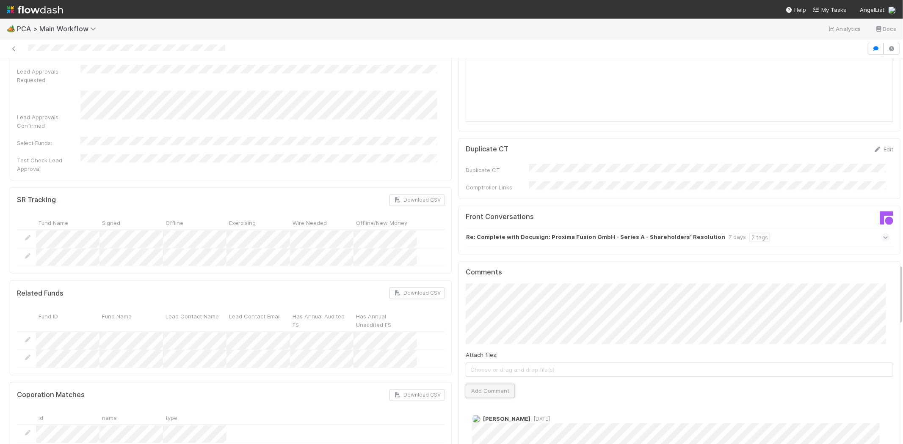
click at [491, 384] on button "Add Comment" at bounding box center [490, 391] width 49 height 14
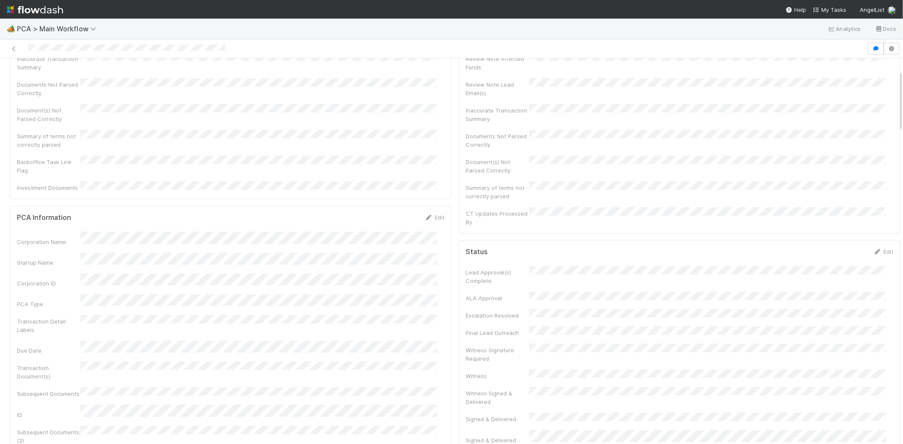
scroll to position [0, 0]
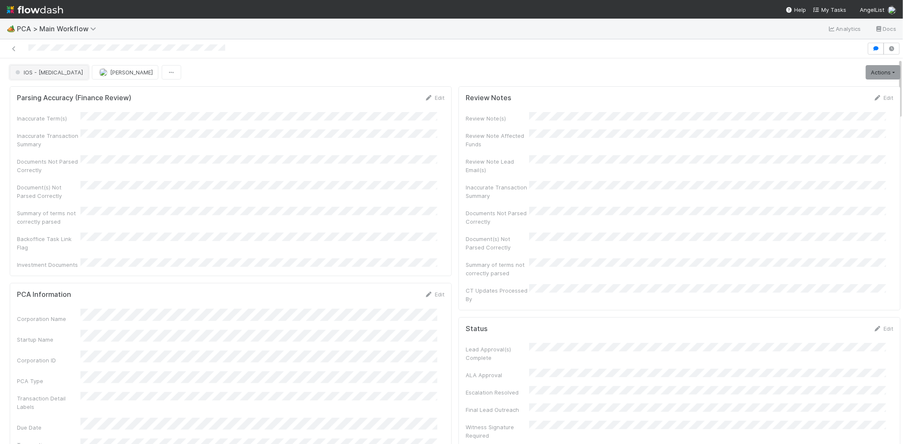
click at [23, 69] on span "IOS - ICU" at bounding box center [48, 72] width 69 height 7
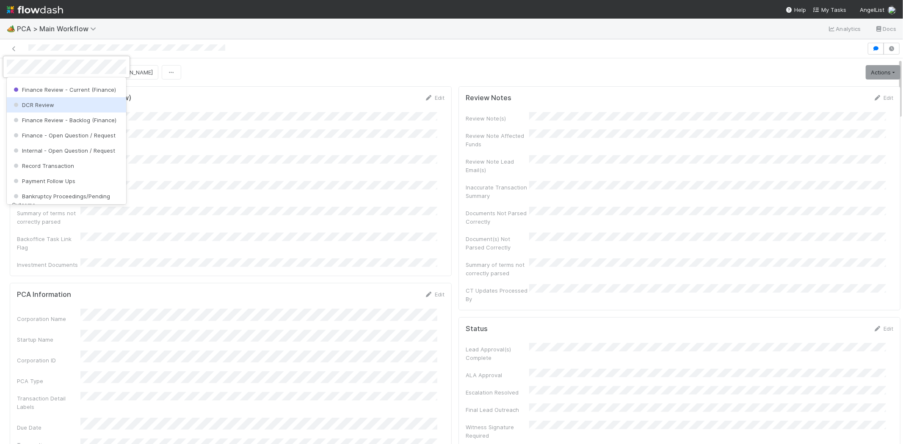
click at [62, 113] on div "DCR Review" at bounding box center [66, 104] width 119 height 15
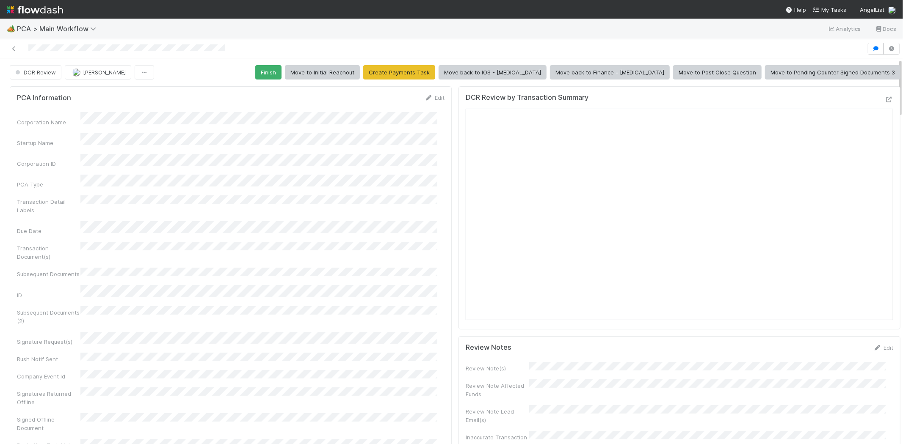
scroll to position [54, 0]
click at [825, 6] on span "My Tasks" at bounding box center [829, 9] width 33 height 7
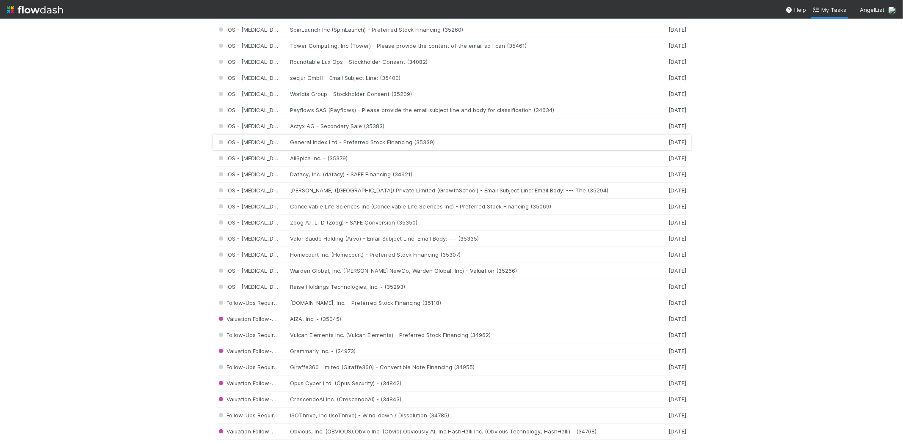
scroll to position [430, 0]
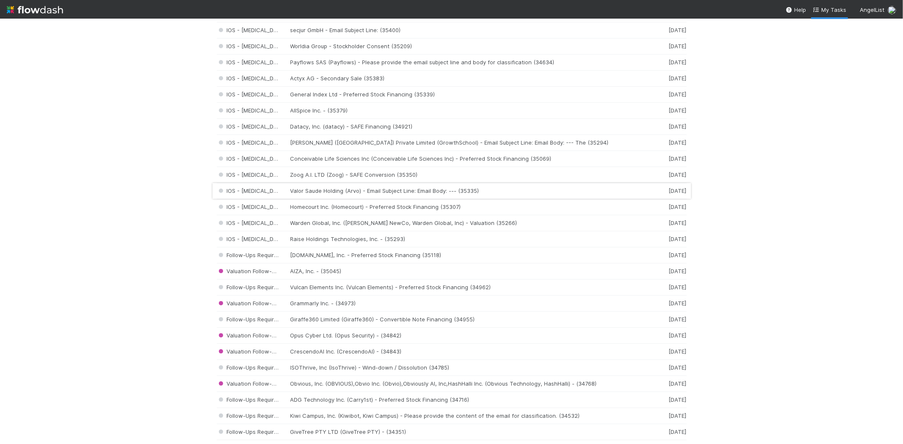
click at [321, 192] on div "IOS - ICU Valor Saude Holding (Arvo) - Email Subject Line: Email Body: --- (353…" at bounding box center [452, 191] width 470 height 16
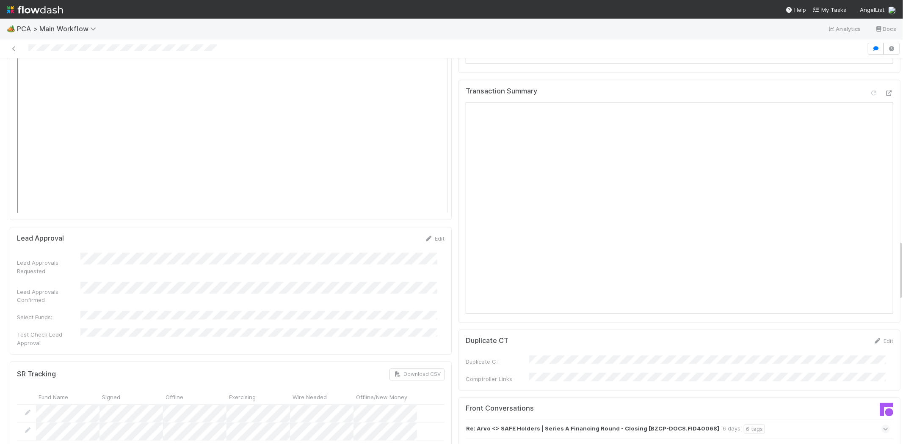
scroll to position [1175, 0]
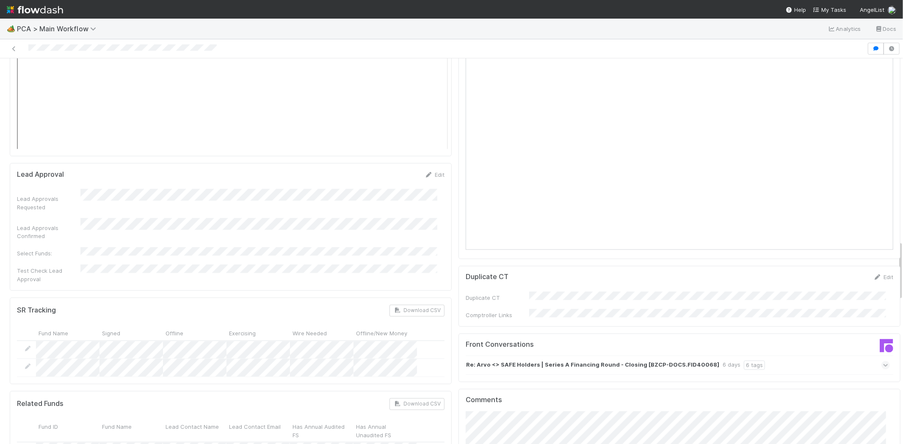
click at [883, 361] on icon at bounding box center [886, 365] width 6 height 8
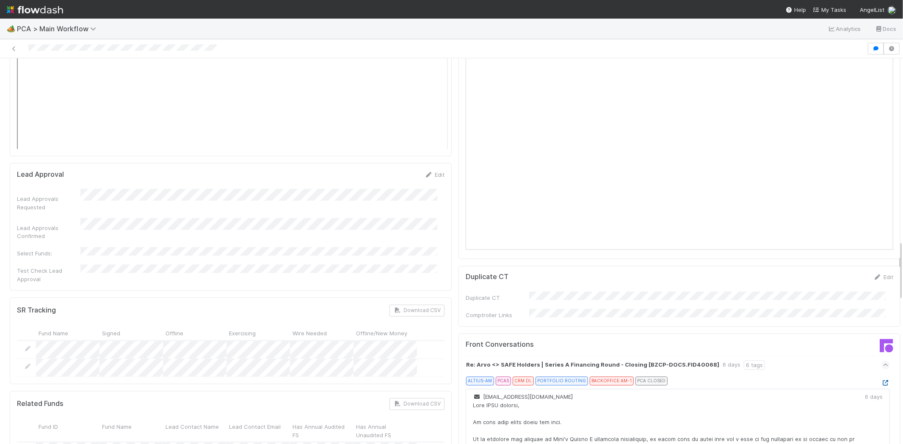
click at [881, 381] on icon at bounding box center [885, 384] width 8 height 6
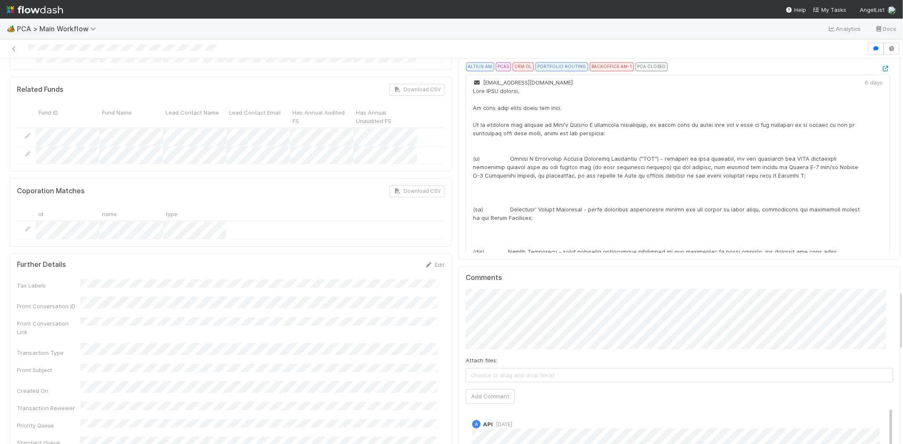
scroll to position [1505, 0]
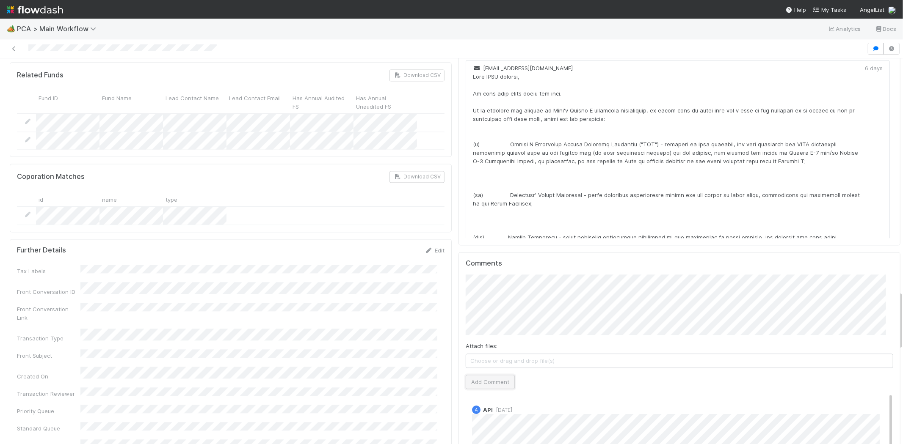
click at [496, 375] on button "Add Comment" at bounding box center [490, 382] width 49 height 14
click at [80, 50] on div at bounding box center [433, 49] width 860 height 12
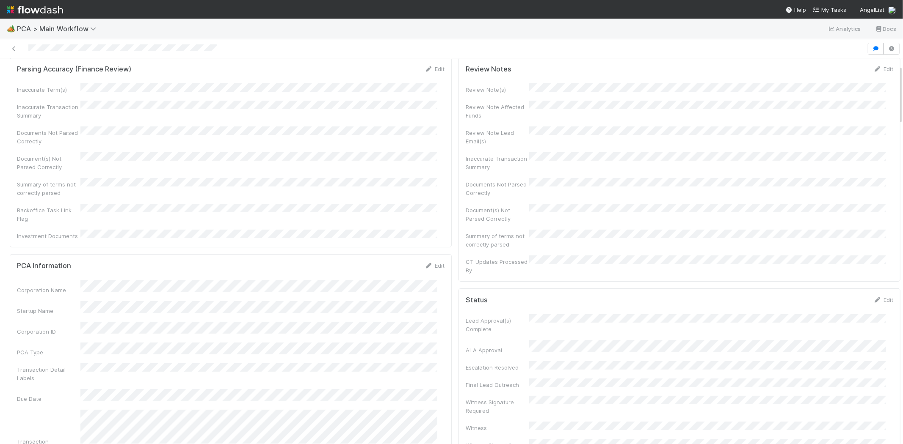
scroll to position [0, 0]
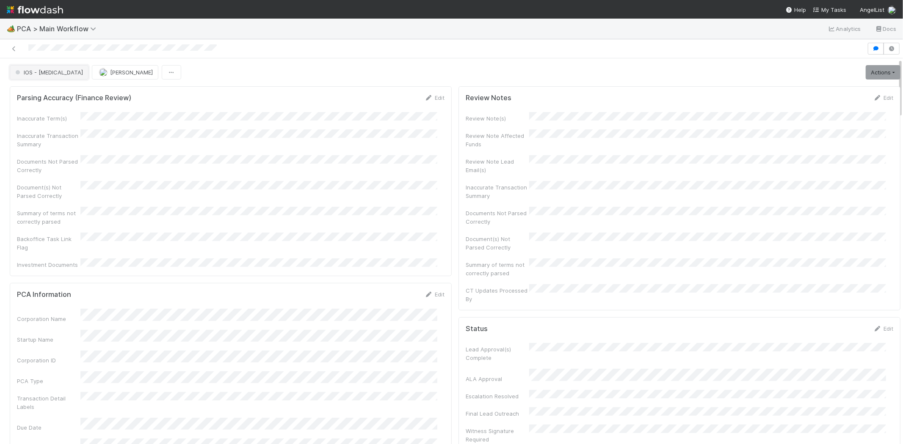
click at [24, 72] on span "IOS - ICU" at bounding box center [48, 72] width 69 height 7
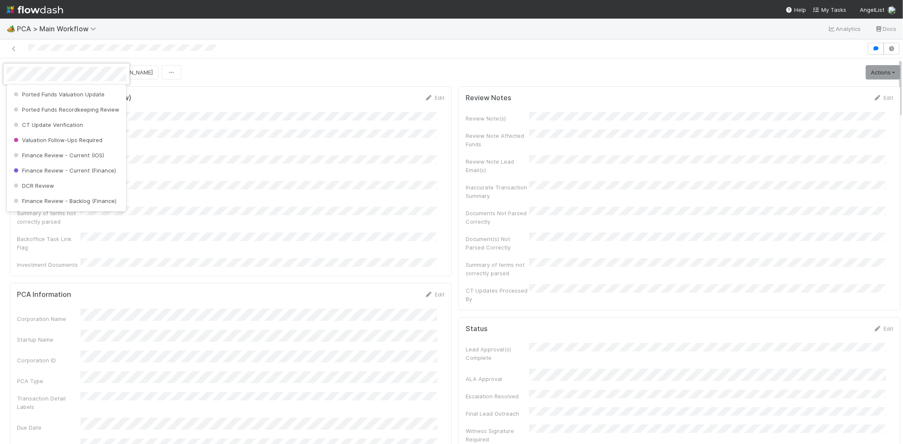
scroll to position [369, 0]
click at [95, 155] on span "Finance Review - Current (IOS)" at bounding box center [58, 152] width 92 height 7
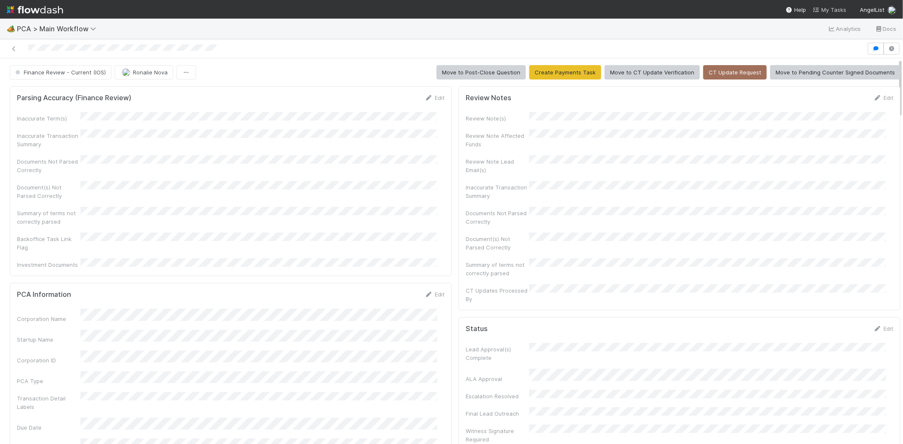
click at [840, 11] on span "My Tasks" at bounding box center [829, 9] width 33 height 7
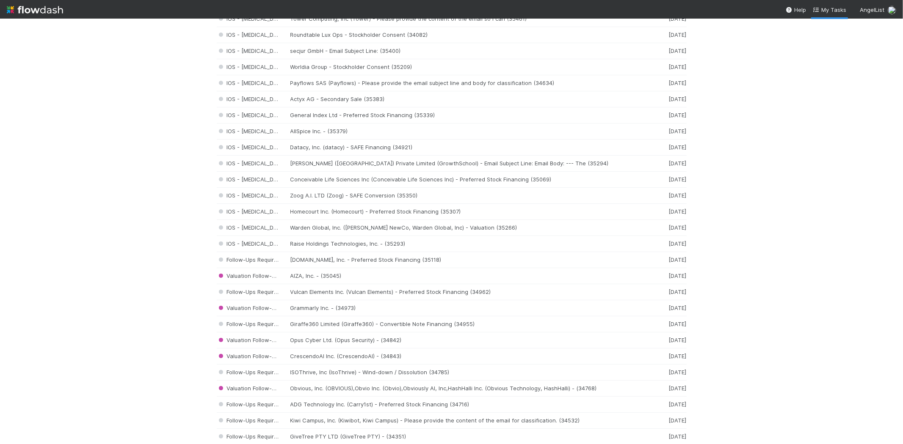
scroll to position [423, 0]
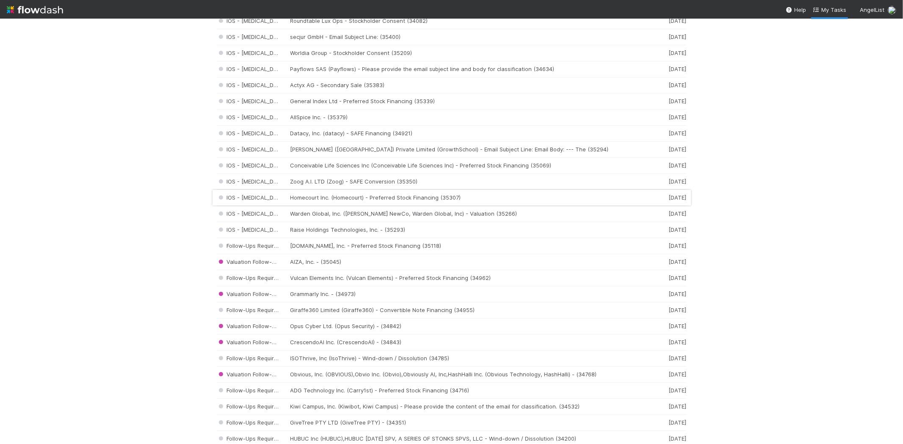
click at [347, 199] on div "IOS - ICU Homecourt Inc. (Homecourt) - Preferred Stock Financing (35307) 5 days…" at bounding box center [452, 198] width 470 height 16
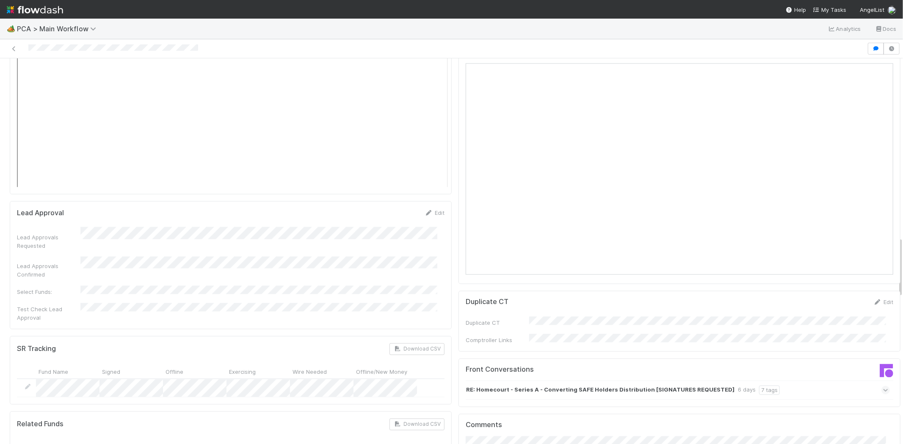
scroll to position [1175, 0]
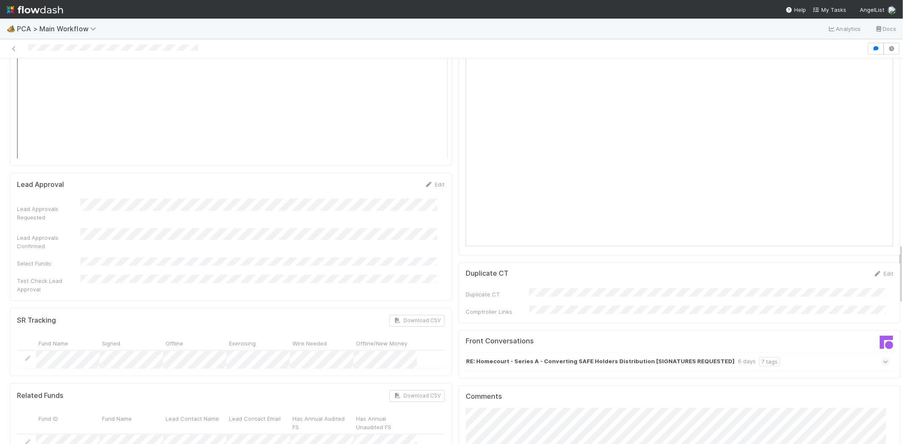
click at [883, 358] on icon at bounding box center [886, 362] width 6 height 8
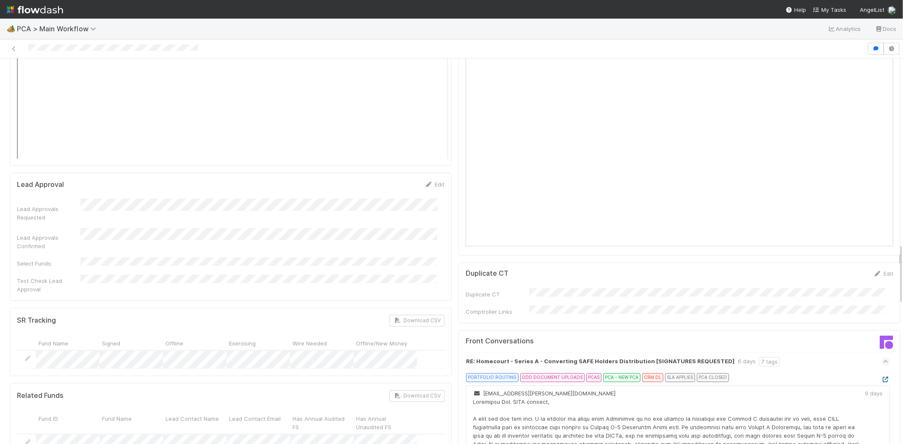
click at [881, 378] on icon at bounding box center [885, 381] width 8 height 6
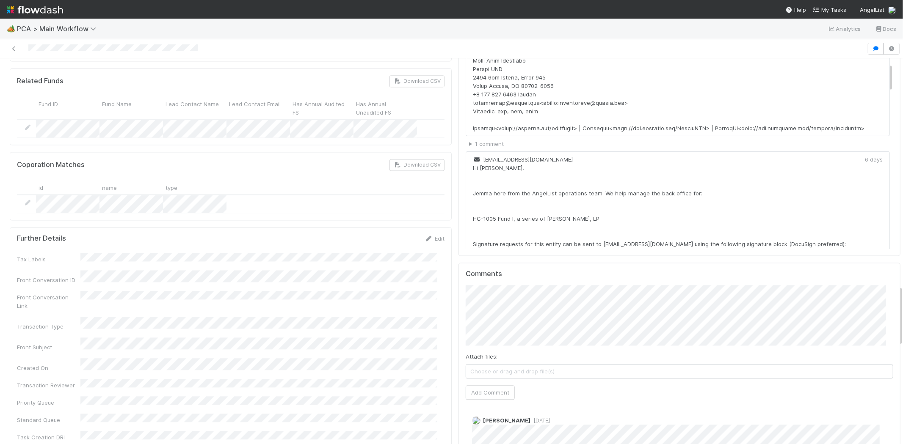
scroll to position [1505, 0]
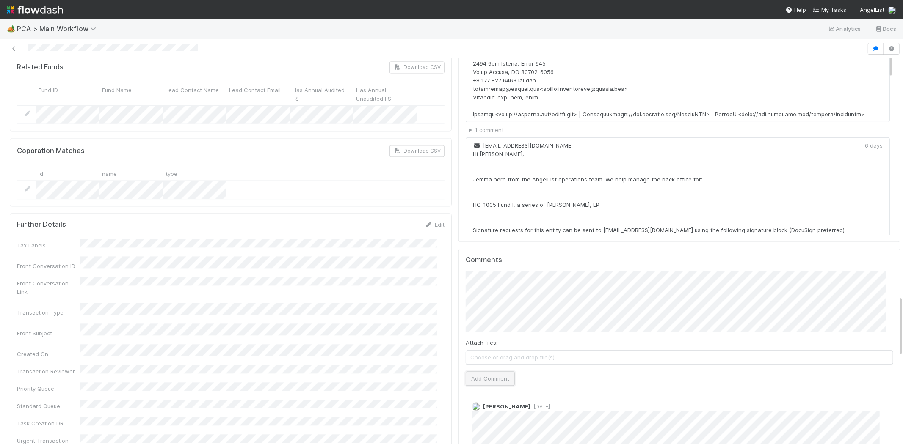
click at [482, 372] on button "Add Comment" at bounding box center [490, 379] width 49 height 14
click at [28, 52] on div at bounding box center [113, 48] width 170 height 9
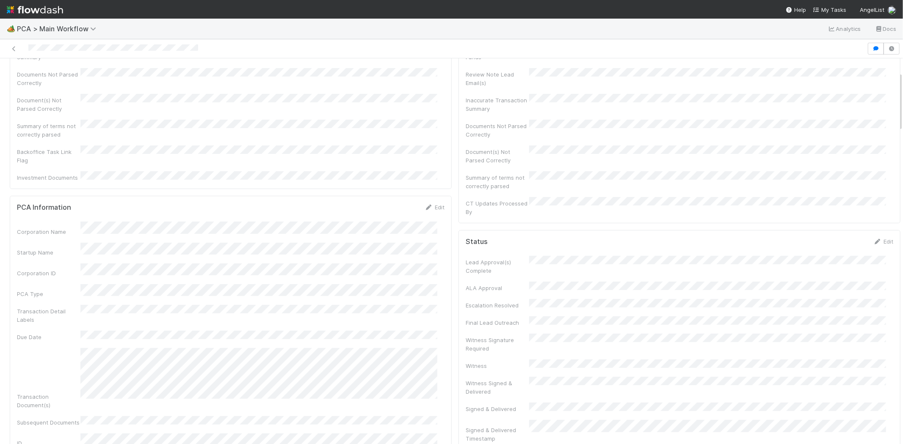
scroll to position [0, 0]
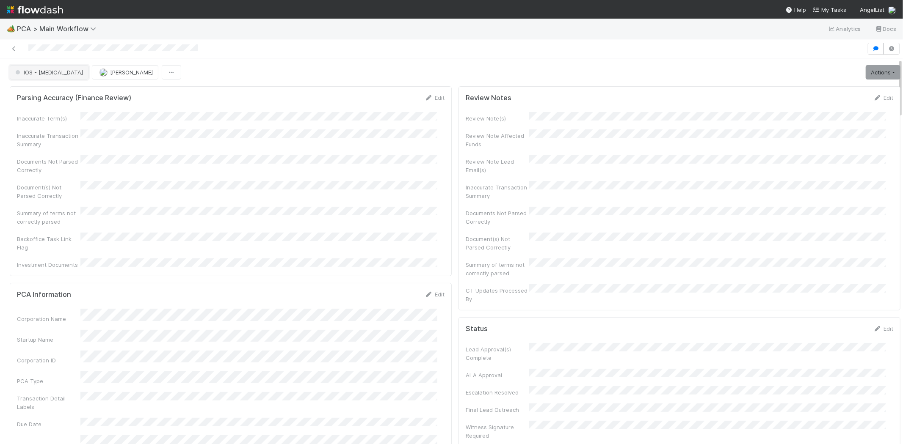
click at [40, 72] on span "IOS - ICU" at bounding box center [48, 72] width 69 height 7
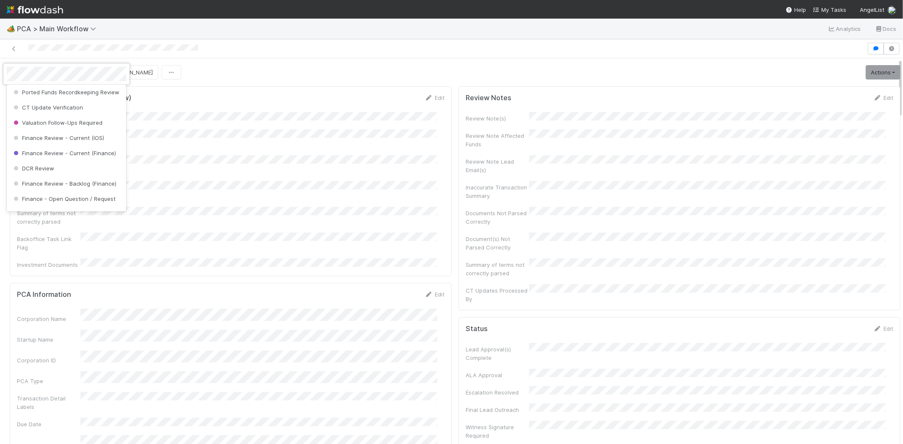
scroll to position [390, 0]
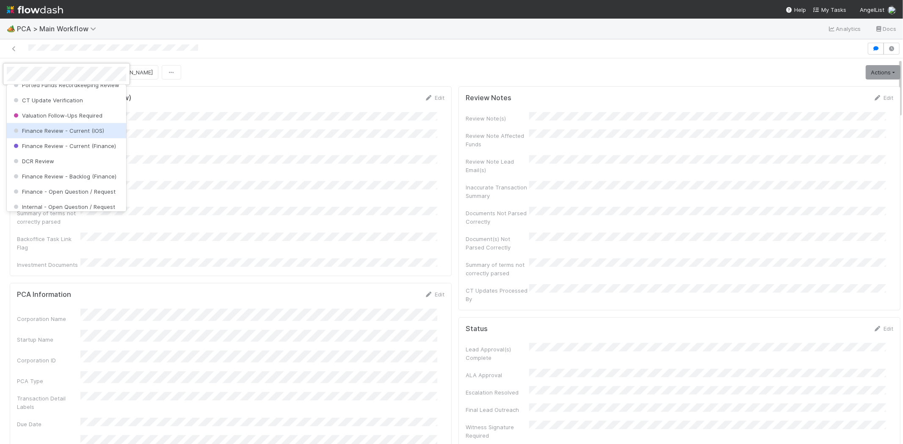
click at [80, 134] on span "Finance Review - Current (IOS)" at bounding box center [58, 130] width 92 height 7
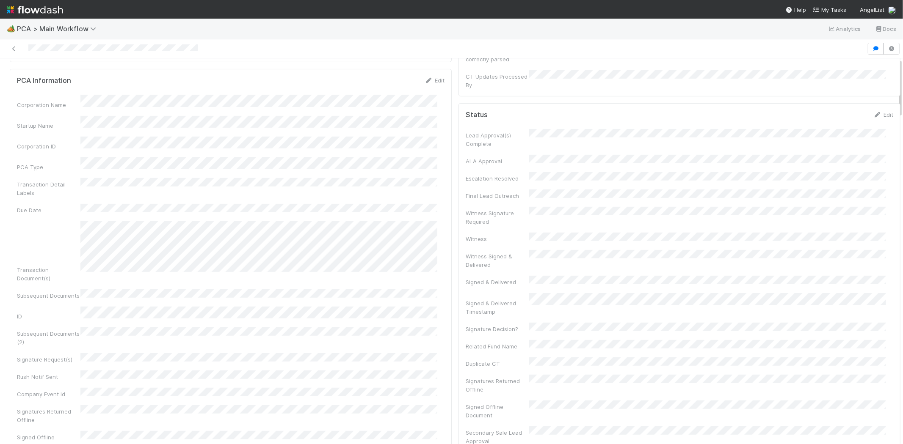
scroll to position [0, 0]
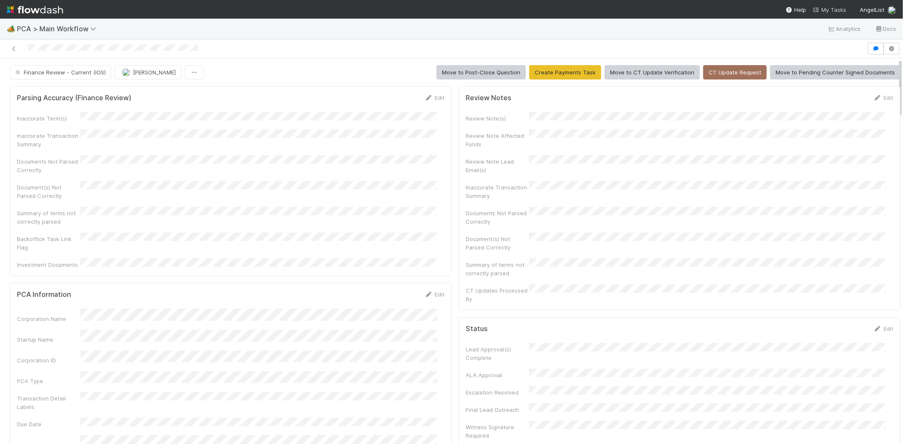
click at [825, 8] on span "My Tasks" at bounding box center [829, 9] width 33 height 7
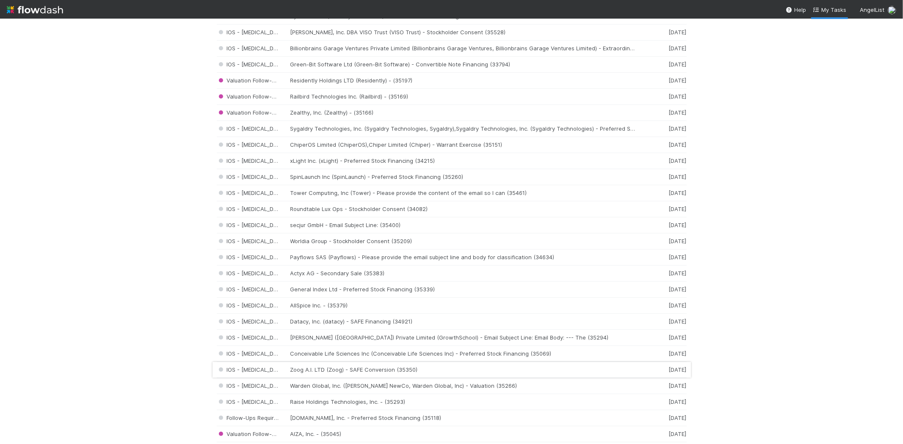
scroll to position [282, 0]
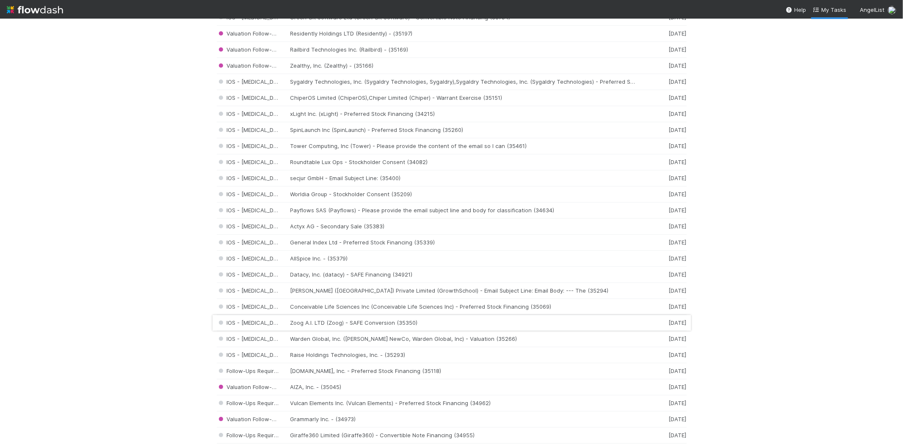
click at [356, 324] on div "IOS - ICU Zoog A.I. LTD (Zoog) - SAFE Conversion (35350) 5 days ago" at bounding box center [452, 323] width 470 height 16
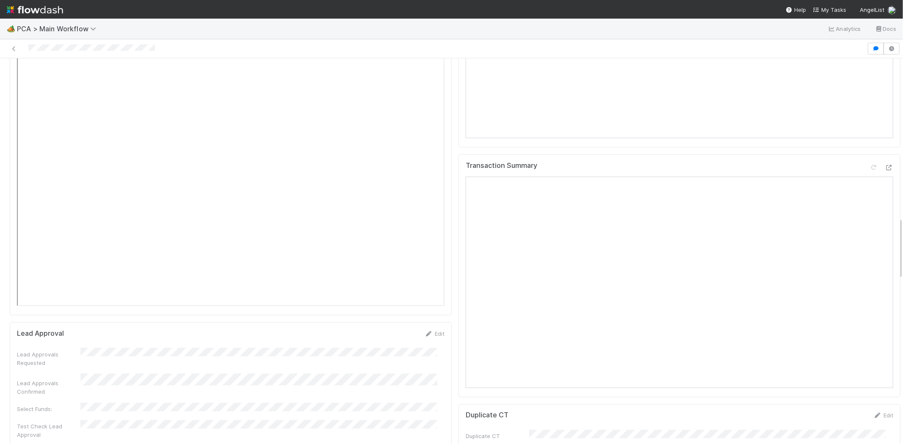
scroll to position [1175, 0]
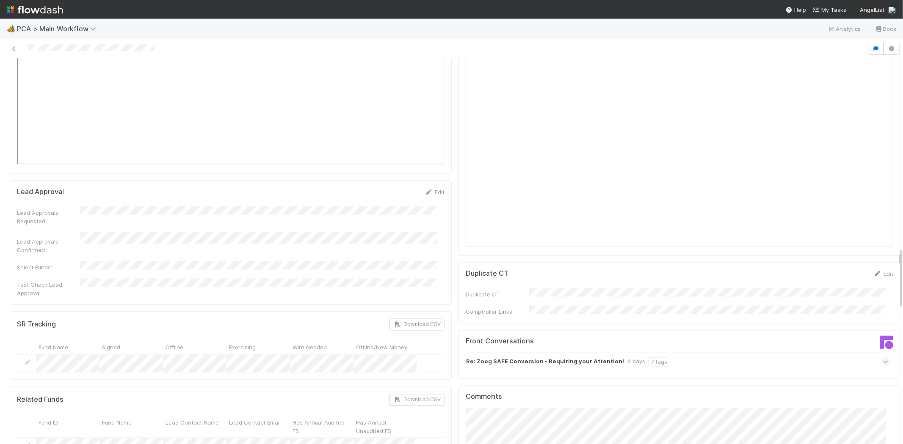
click at [883, 358] on icon at bounding box center [886, 362] width 6 height 8
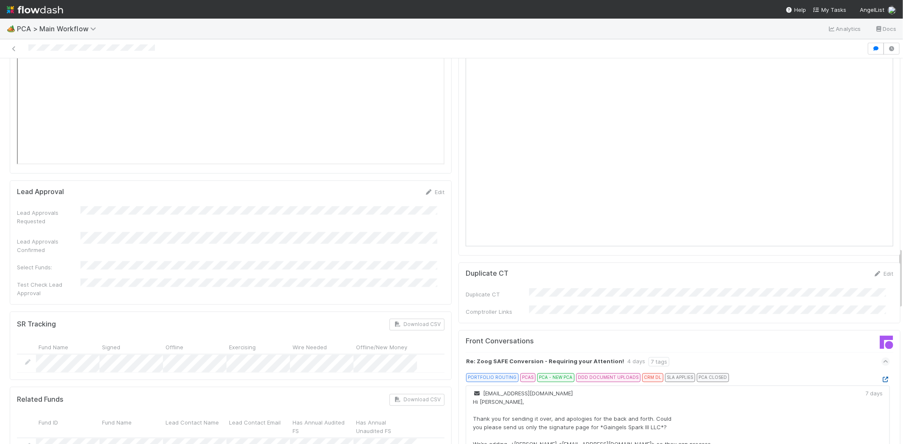
click at [881, 378] on icon at bounding box center [885, 381] width 8 height 6
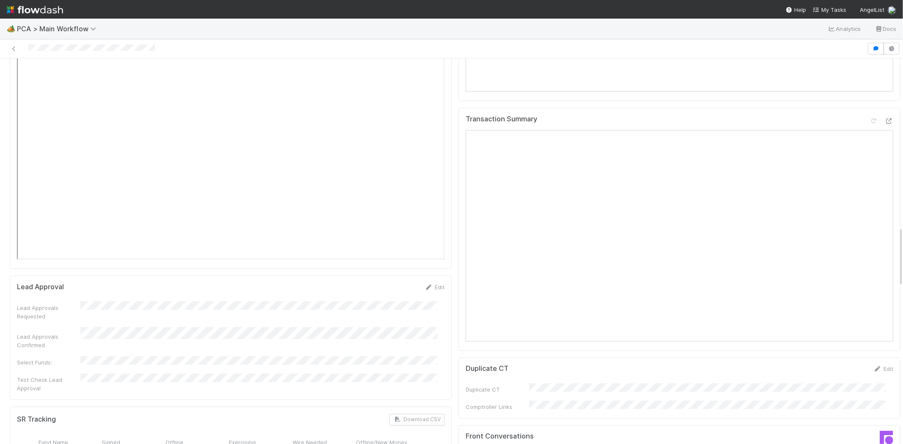
scroll to position [1056, 0]
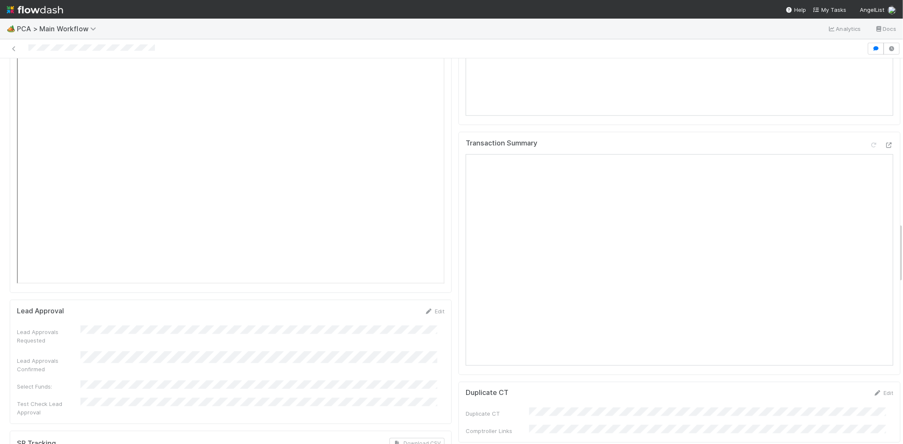
click at [64, 43] on div at bounding box center [433, 49] width 860 height 12
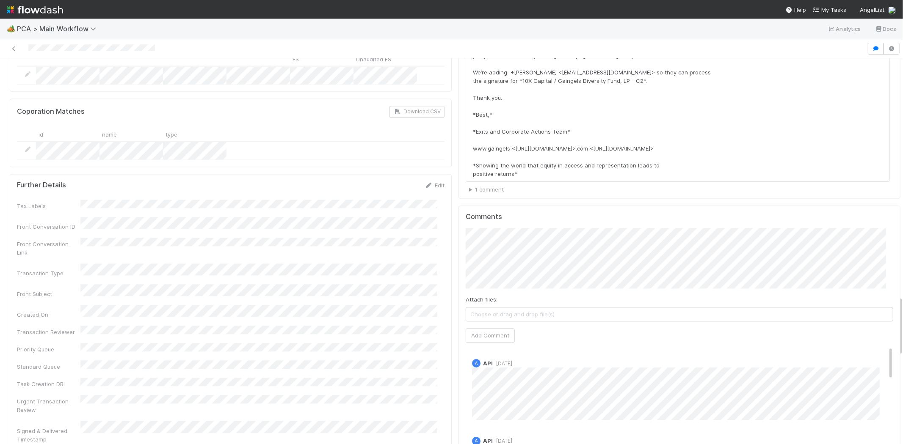
scroll to position [1526, 0]
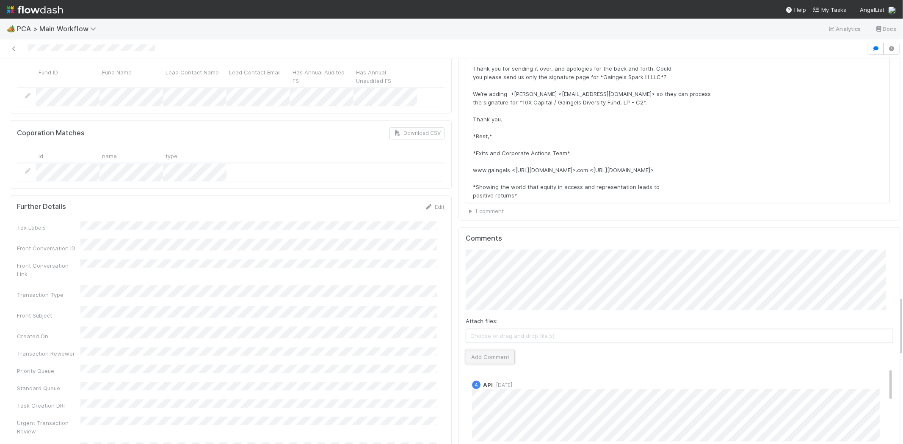
click at [493, 350] on button "Add Comment" at bounding box center [490, 357] width 49 height 14
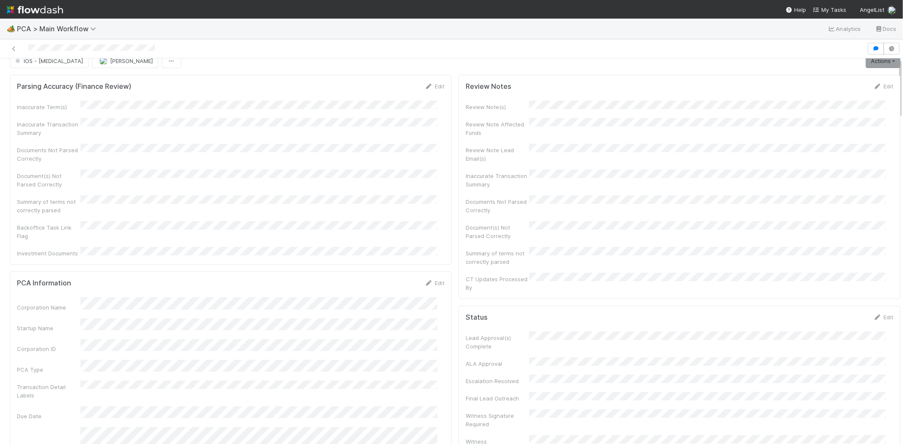
scroll to position [0, 0]
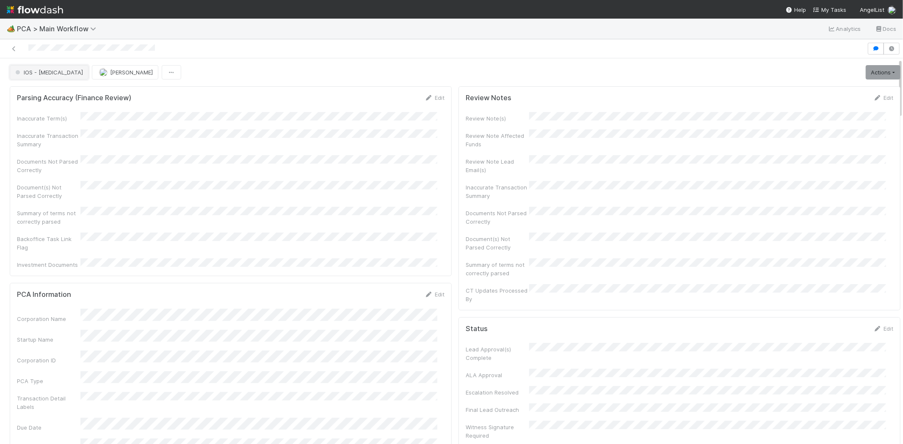
click at [37, 69] on span "IOS - ICU" at bounding box center [48, 72] width 69 height 7
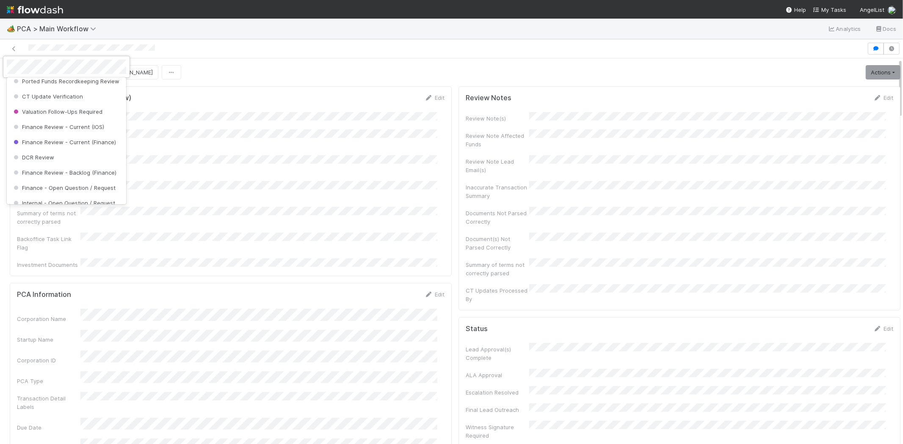
scroll to position [404, 0]
click at [76, 113] on span "Finance Review - Current (IOS)" at bounding box center [58, 109] width 92 height 7
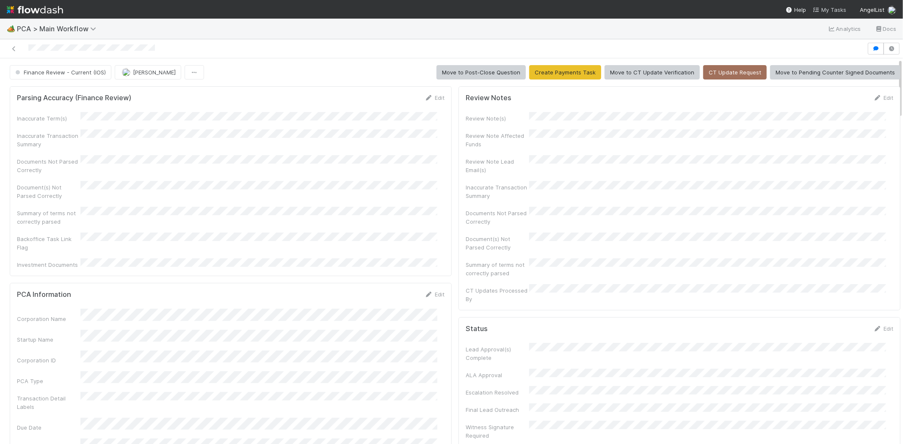
click at [832, 7] on span "My Tasks" at bounding box center [829, 9] width 33 height 7
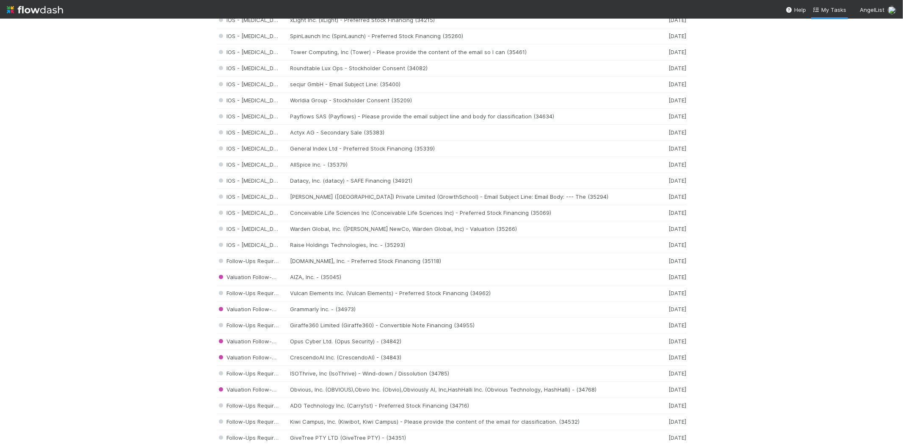
scroll to position [383, 0]
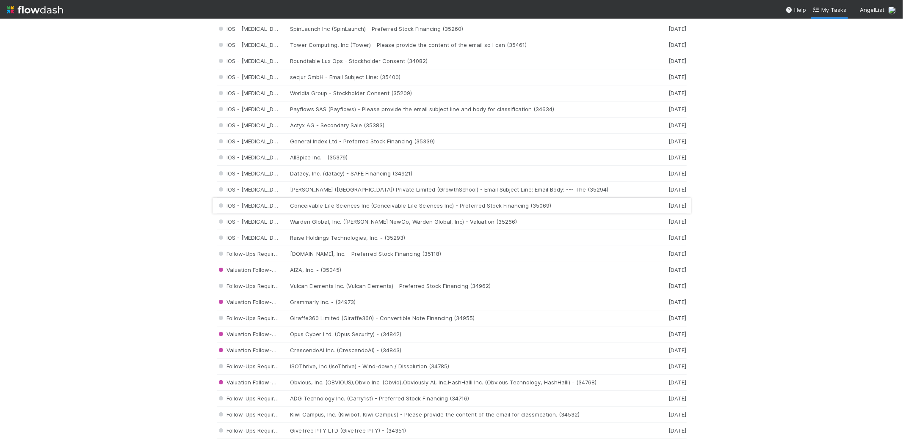
click at [335, 206] on div "IOS - ICU Conceivable Life Sciences Inc (Conceivable Life Sciences Inc) - Prefe…" at bounding box center [452, 206] width 470 height 16
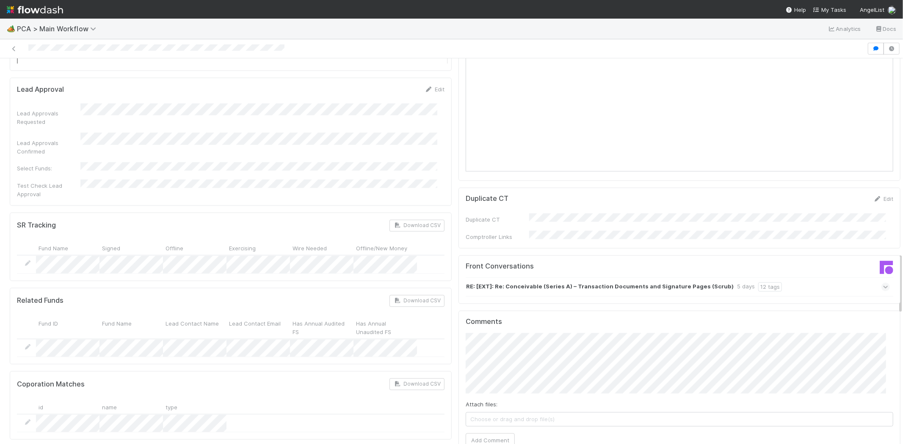
scroll to position [1270, 0]
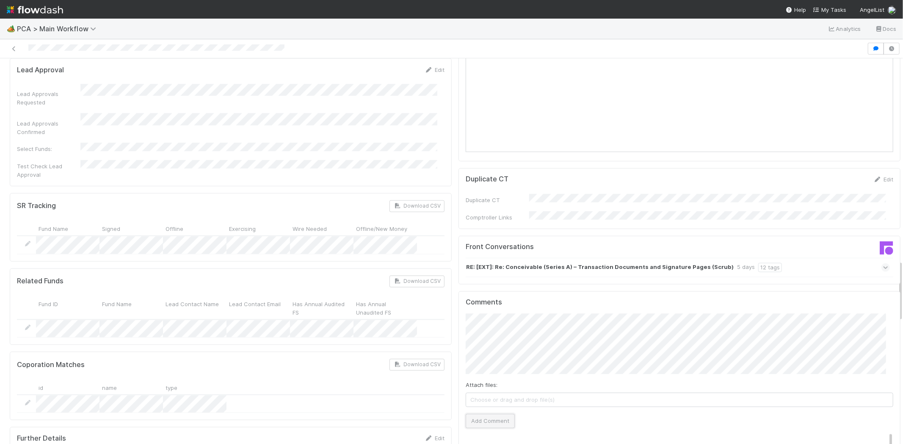
click at [488, 414] on button "Add Comment" at bounding box center [490, 421] width 49 height 14
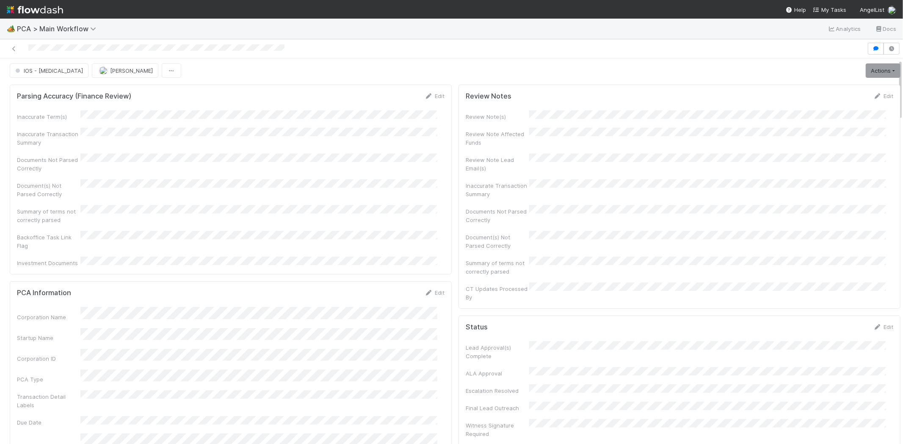
scroll to position [0, 0]
drag, startPoint x: 27, startPoint y: 49, endPoint x: 106, endPoint y: 44, distance: 79.3
click at [106, 44] on div at bounding box center [433, 49] width 860 height 12
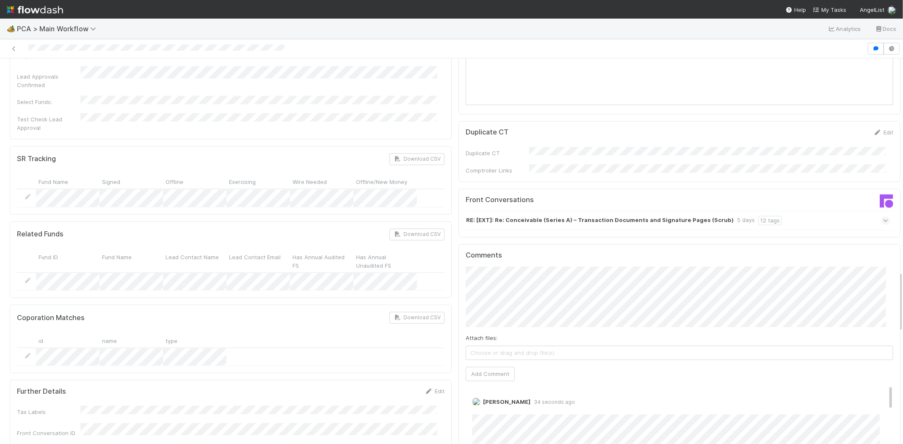
scroll to position [1411, 0]
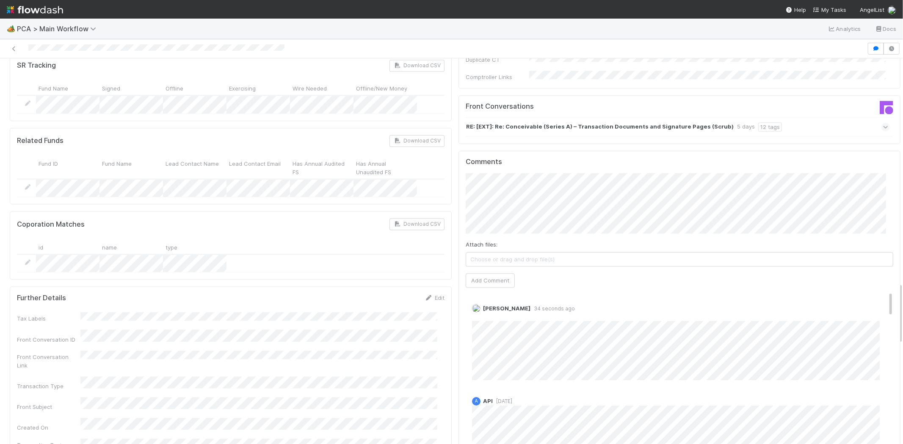
click at [784, 44] on div at bounding box center [433, 49] width 860 height 12
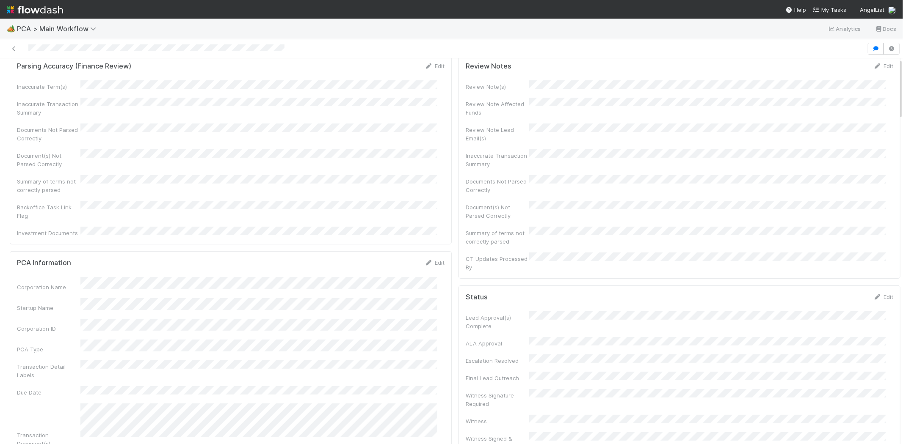
scroll to position [0, 0]
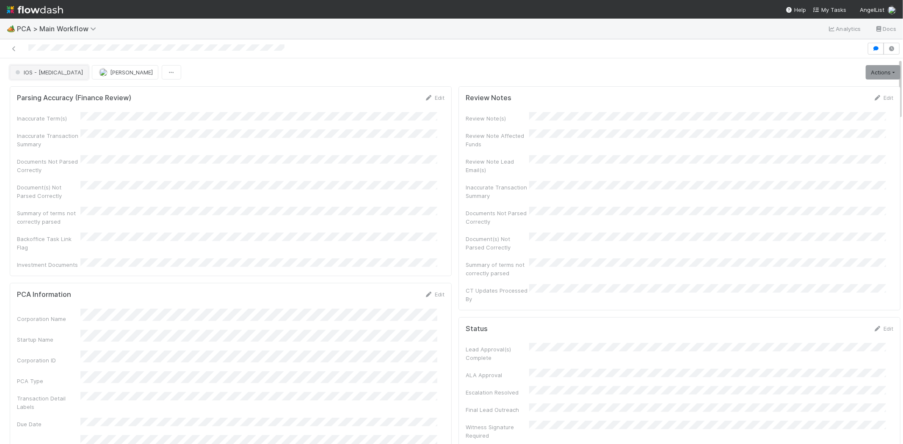
click at [35, 74] on span "IOS - ICU" at bounding box center [48, 72] width 69 height 7
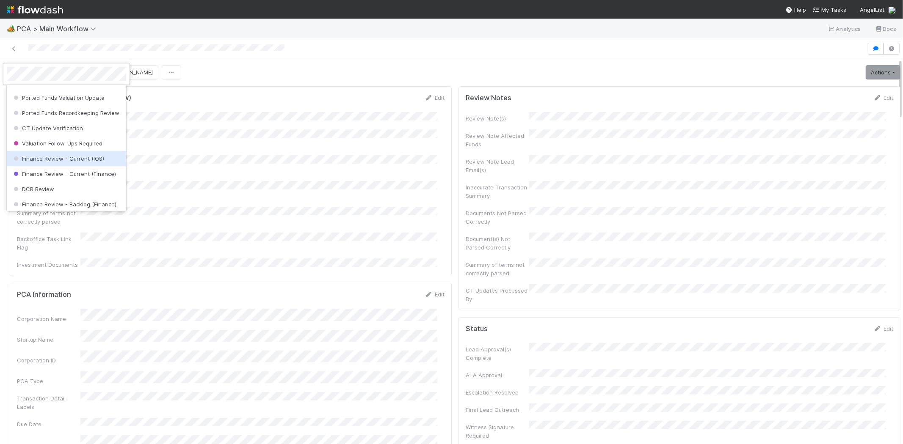
click at [85, 162] on span "Finance Review - Current (IOS)" at bounding box center [58, 158] width 92 height 7
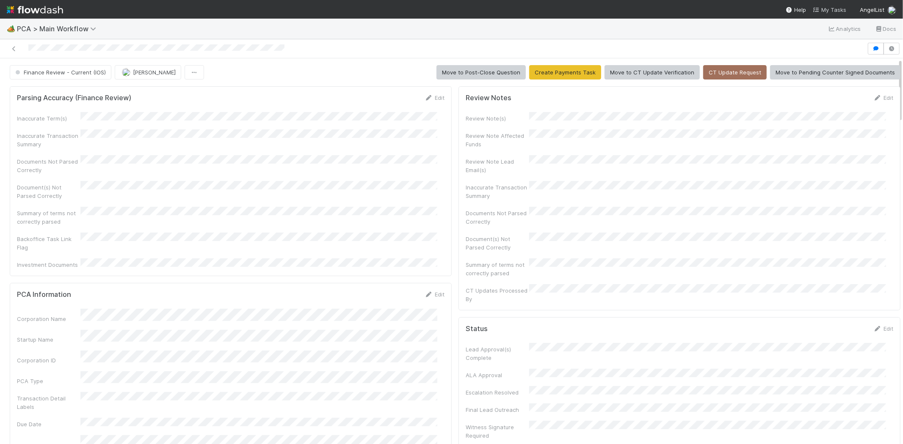
click at [835, 9] on span "My Tasks" at bounding box center [829, 9] width 33 height 7
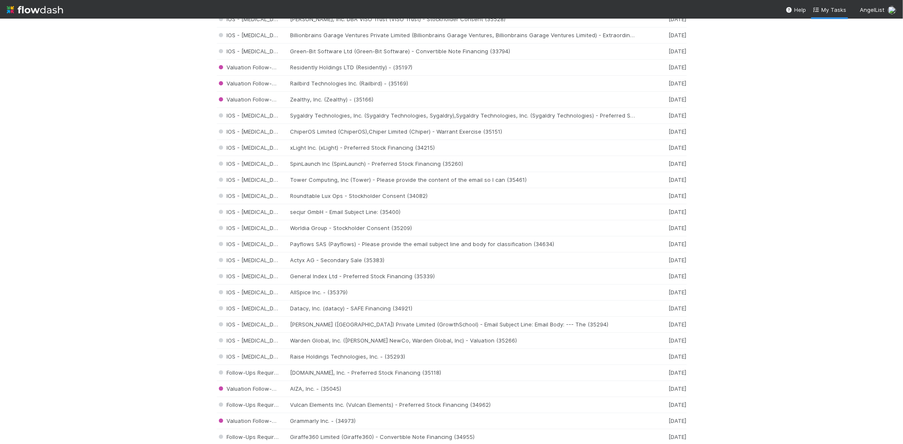
scroll to position [282, 0]
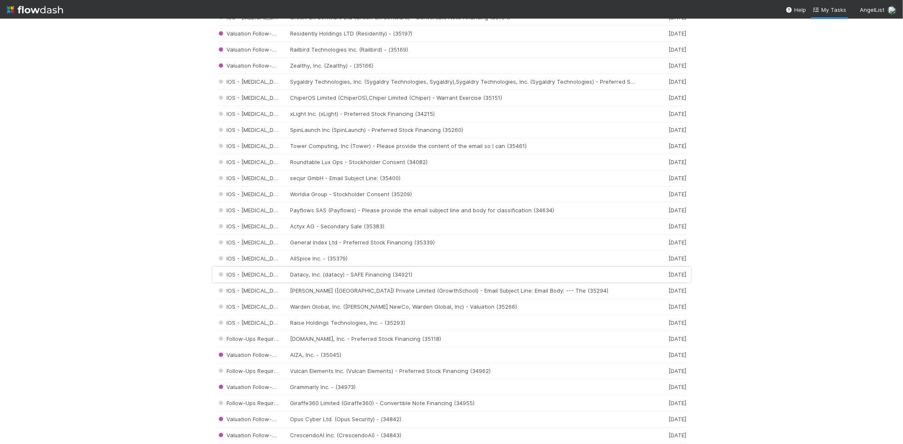
click at [331, 279] on div "IOS - ICU Datacy, Inc. (datacy) - SAFE Financing (34921) 5 days ago" at bounding box center [452, 275] width 470 height 16
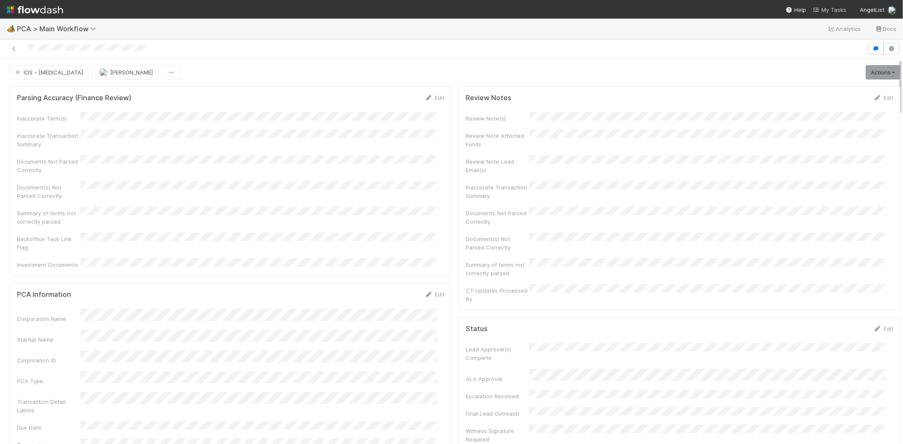
click at [827, 6] on span "My Tasks" at bounding box center [829, 9] width 33 height 7
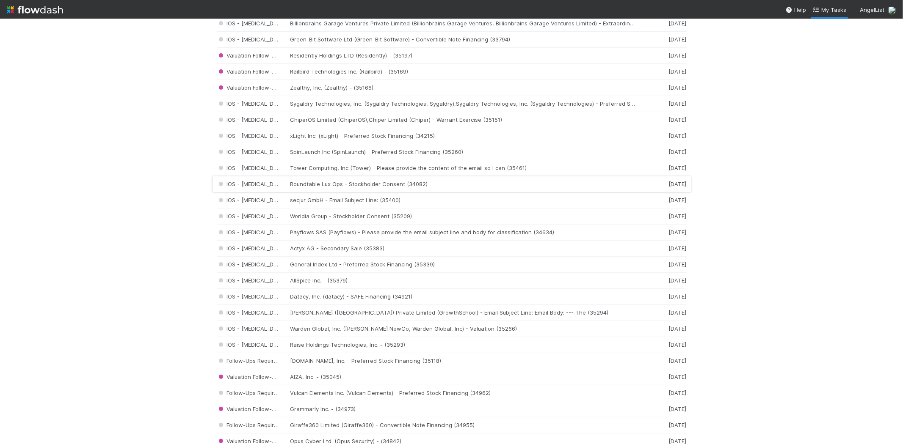
scroll to position [282, 0]
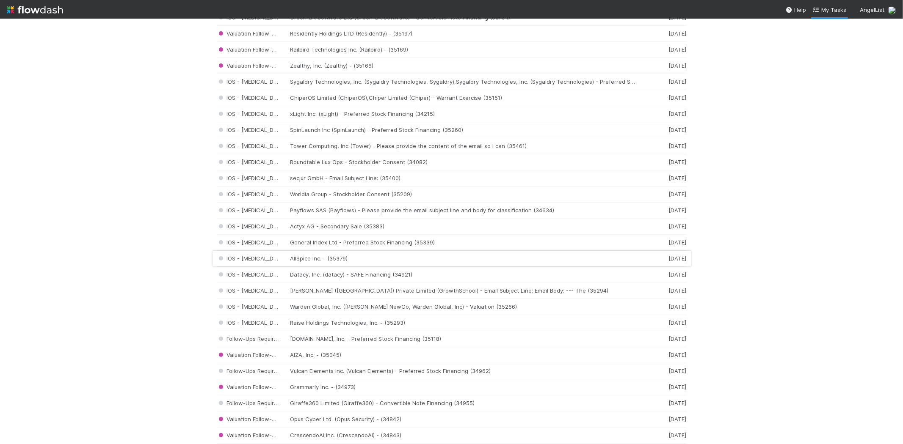
click at [372, 256] on div "IOS - ICU AllSpice Inc. - (35379) 5 days ago" at bounding box center [452, 259] width 470 height 16
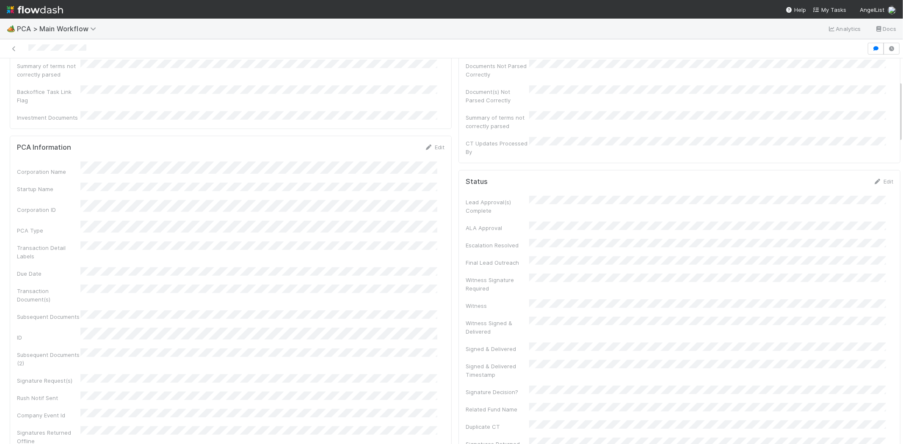
scroll to position [141, 0]
click at [337, 104] on div "Inaccurate Term(s) Inaccurate Transaction Summary Documents Not Parsed Correctl…" at bounding box center [231, 49] width 428 height 157
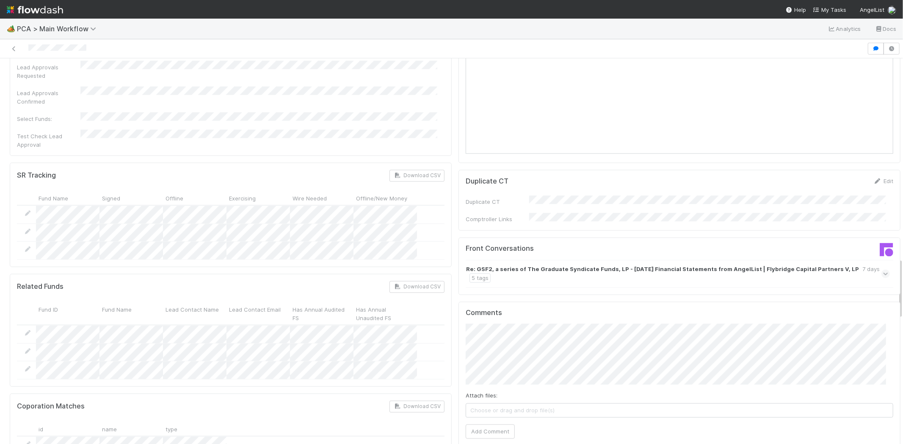
scroll to position [1270, 0]
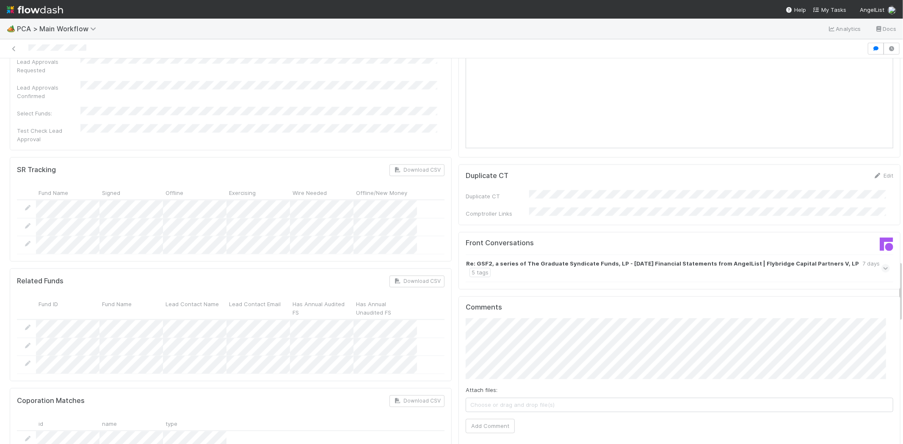
click at [881, 265] on span at bounding box center [885, 269] width 8 height 8
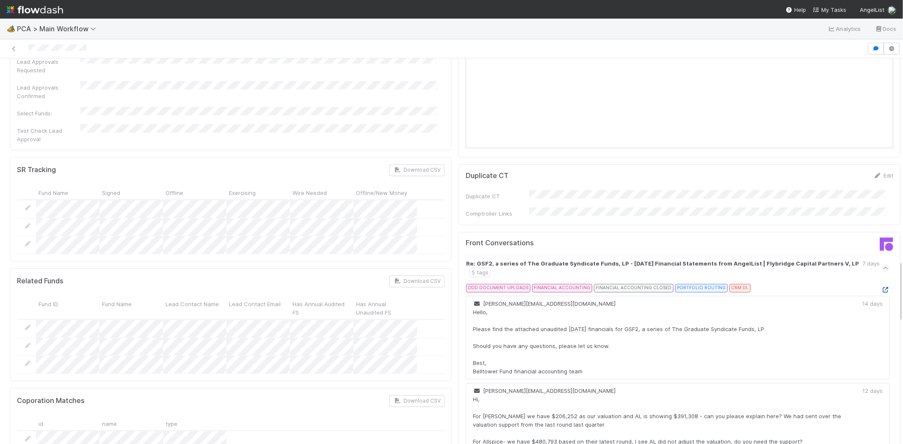
click at [881, 288] on icon at bounding box center [885, 291] width 8 height 6
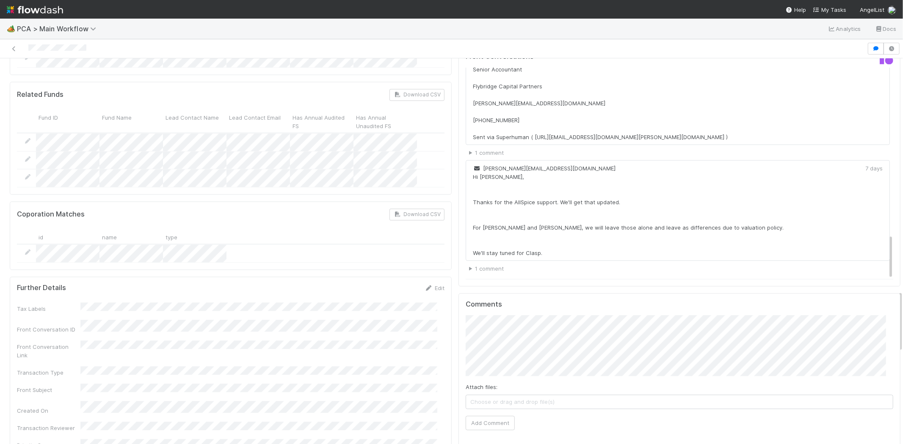
scroll to position [1458, 0]
click at [489, 415] on button "Add Comment" at bounding box center [490, 422] width 49 height 14
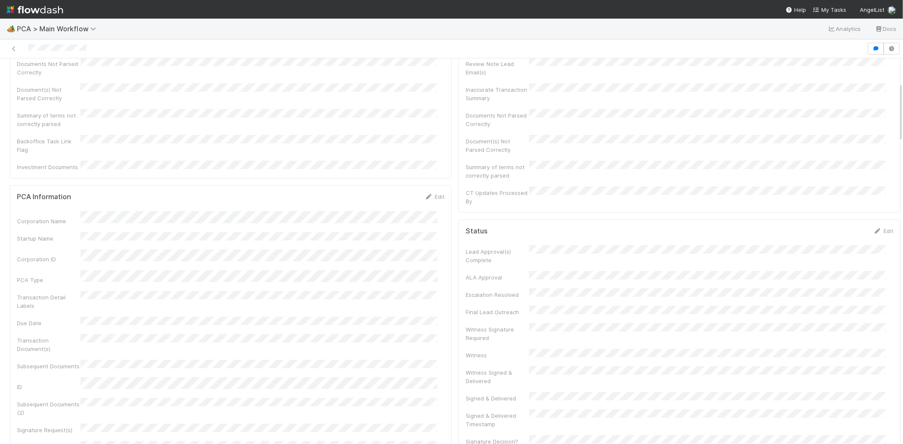
scroll to position [0, 0]
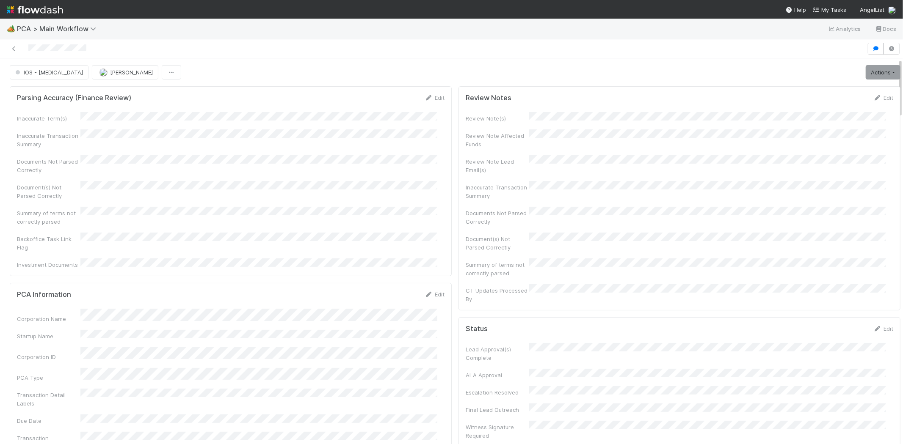
click at [62, 49] on div at bounding box center [433, 49] width 860 height 12
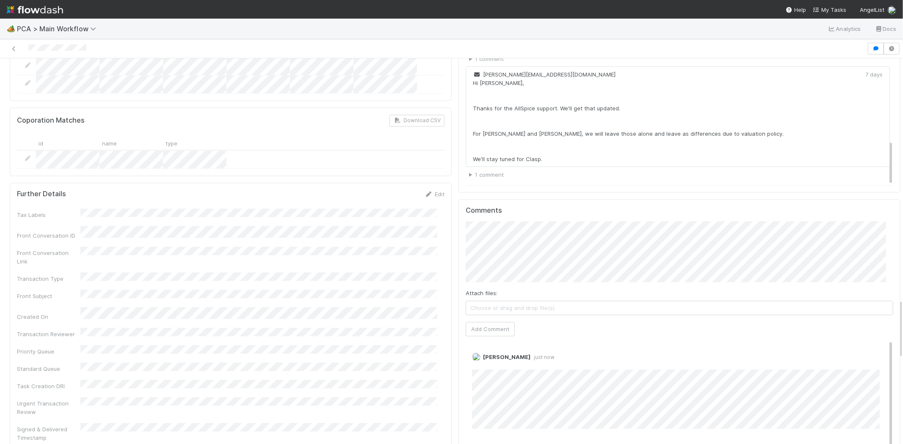
scroll to position [1552, 0]
click at [587, 361] on div "Edit Delete" at bounding box center [683, 365] width 422 height 8
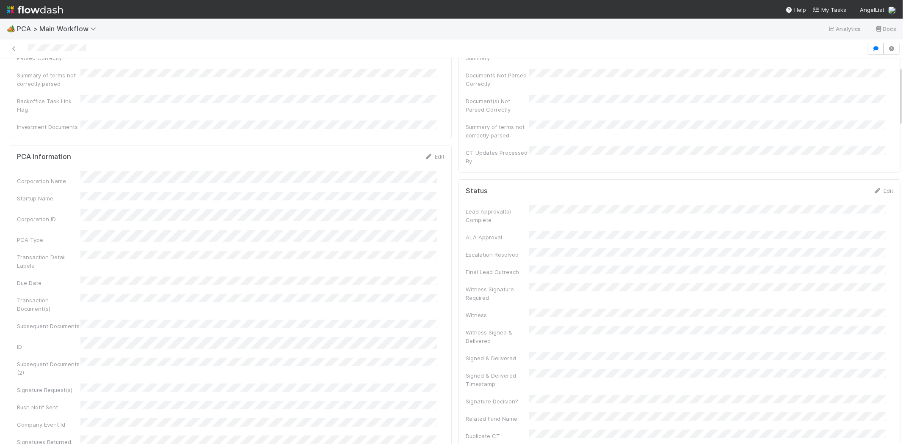
scroll to position [0, 0]
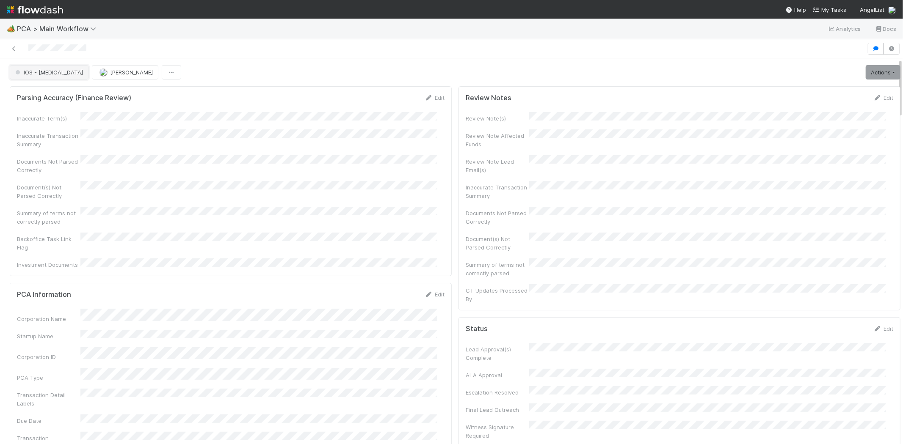
click at [33, 68] on button "IOS - ICU" at bounding box center [49, 72] width 79 height 14
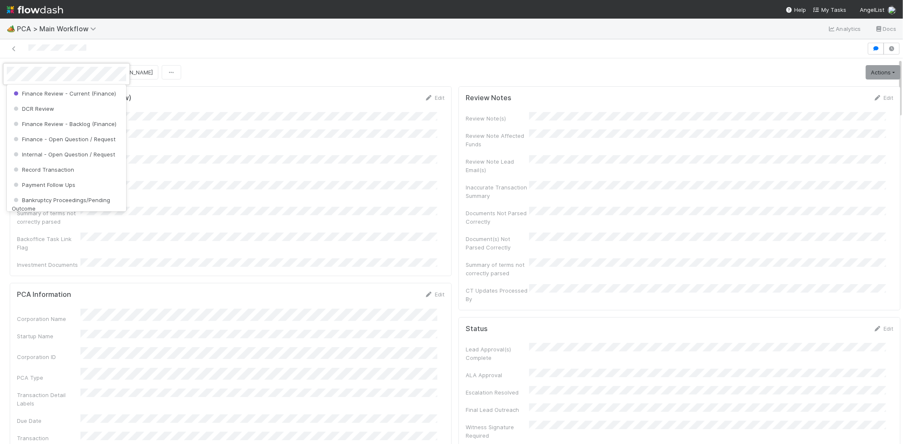
scroll to position [404, 0]
click at [69, 155] on div "DCR Review" at bounding box center [66, 147] width 119 height 15
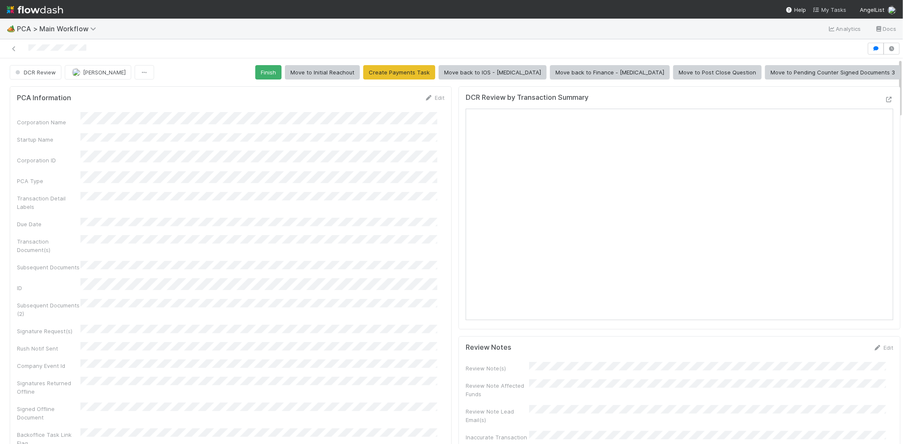
click at [834, 8] on span "My Tasks" at bounding box center [829, 9] width 33 height 7
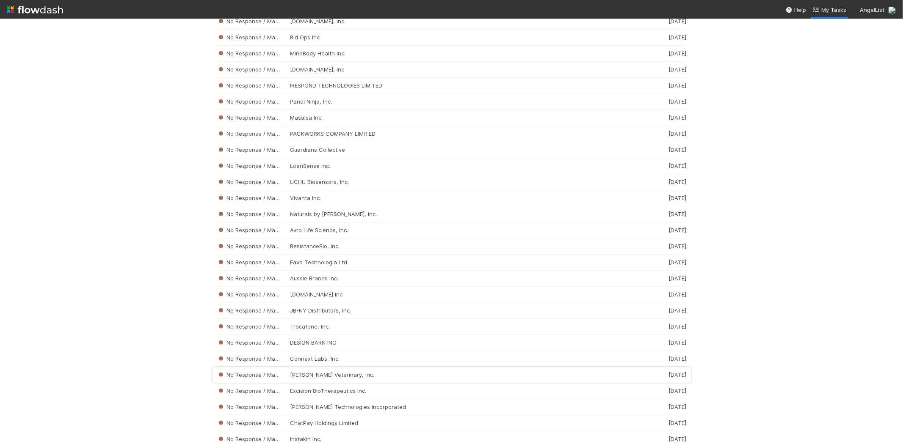
scroll to position [3433, 0]
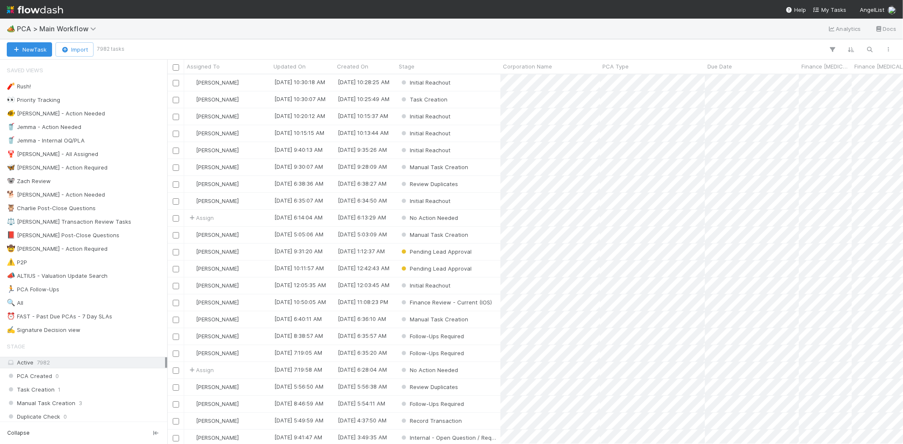
scroll to position [363, 728]
click at [830, 8] on span "My Tasks" at bounding box center [829, 9] width 33 height 7
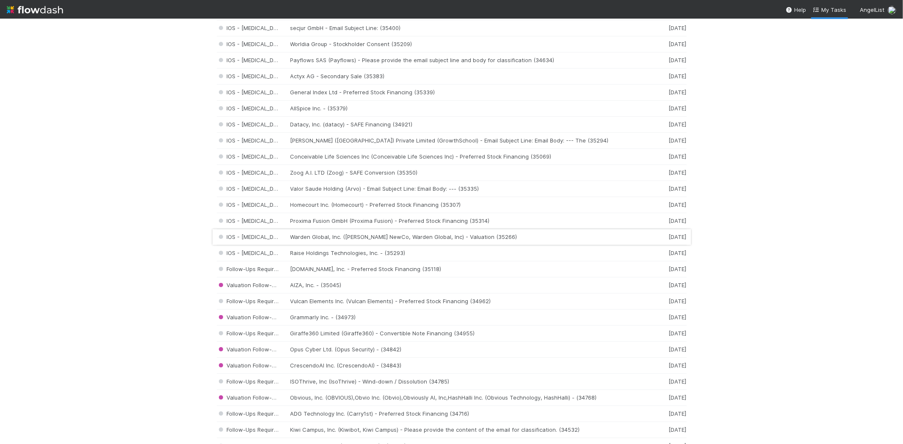
scroll to position [423, 0]
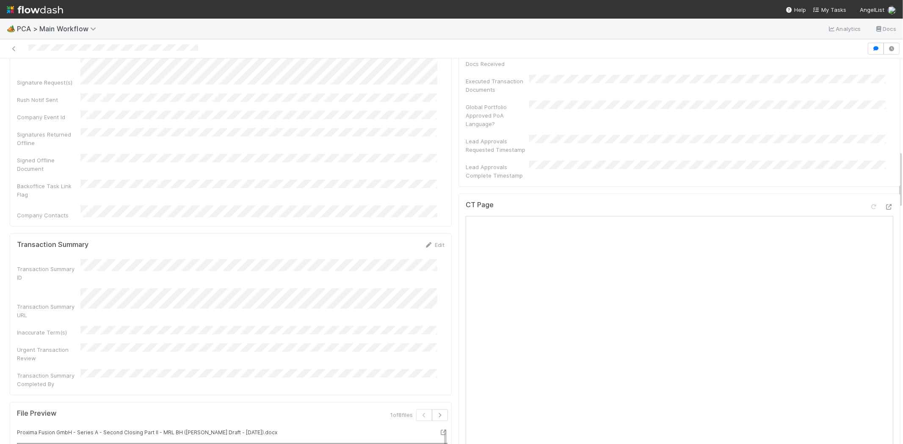
scroll to position [611, 0]
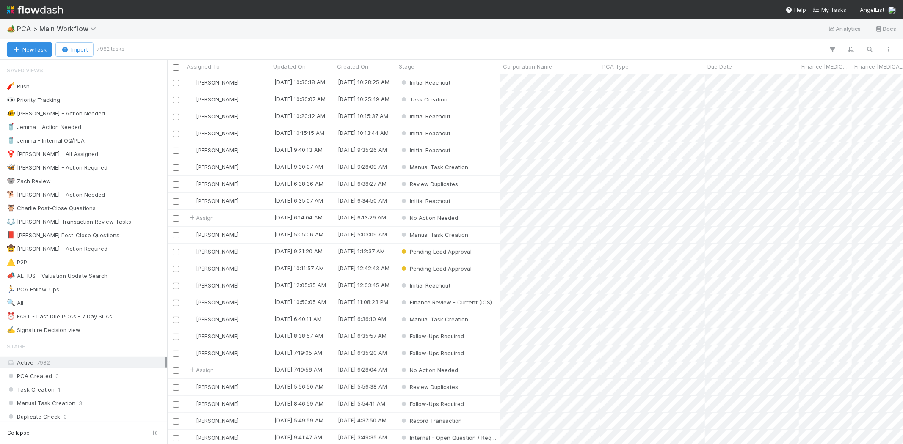
scroll to position [363, 728]
click at [828, 9] on span "My Tasks" at bounding box center [829, 9] width 33 height 7
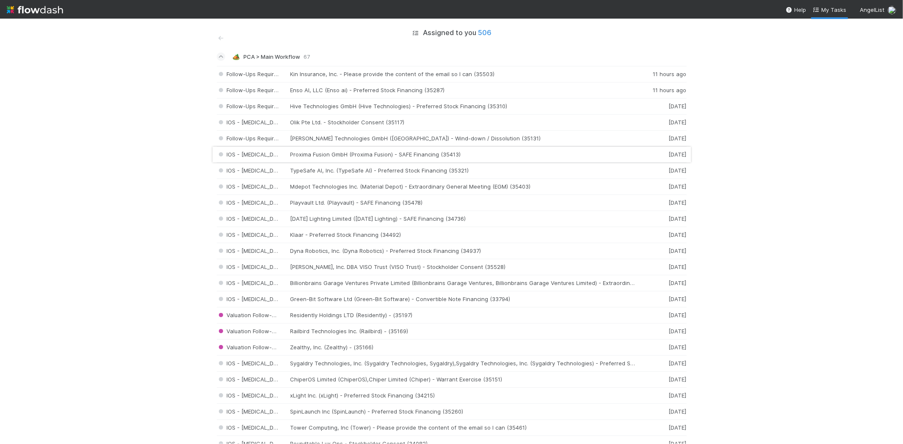
click at [364, 154] on div "IOS - ICU Proxima Fusion GmbH (Proxima Fusion) - SAFE Financing (35413) 3 days …" at bounding box center [452, 155] width 470 height 16
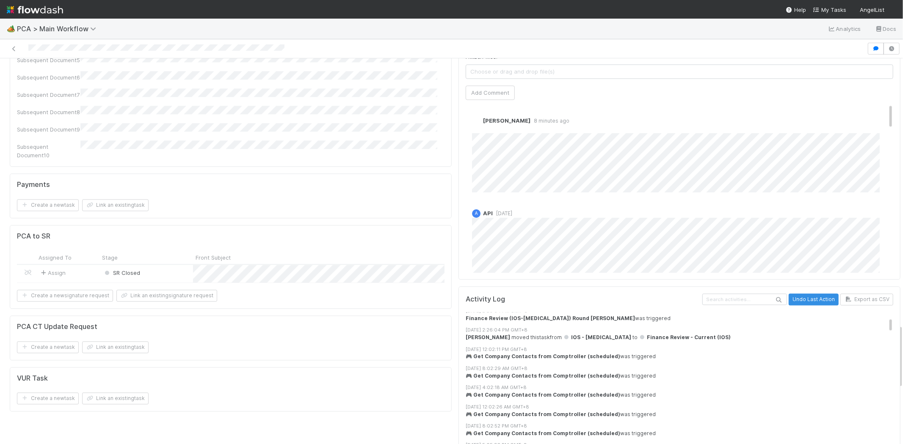
scroll to position [94, 0]
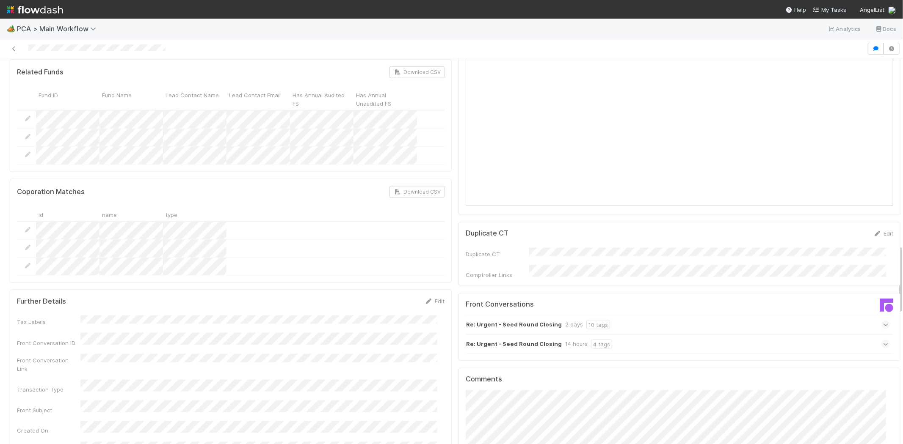
scroll to position [987, 0]
click at [883, 345] on icon at bounding box center [886, 349] width 6 height 8
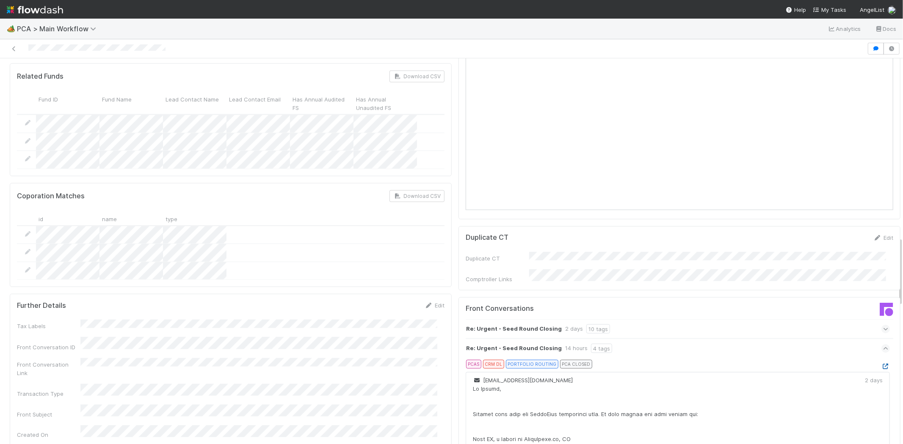
click at [881, 364] on icon at bounding box center [885, 367] width 8 height 6
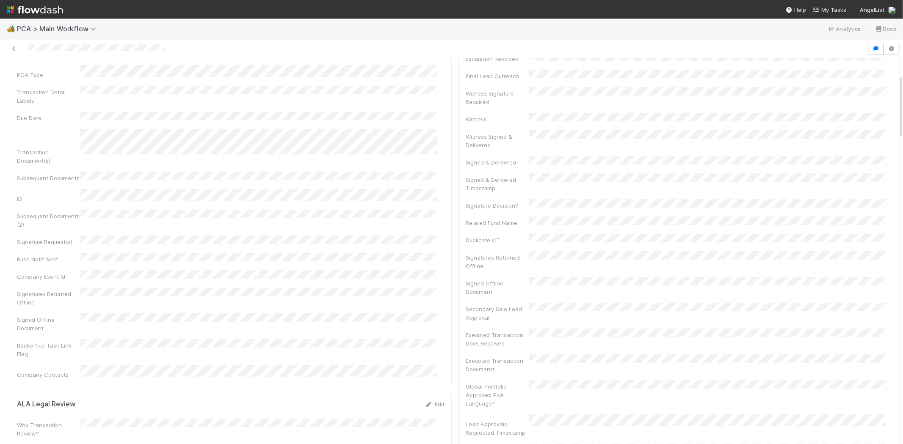
scroll to position [94, 0]
